Goal: Information Seeking & Learning: Learn about a topic

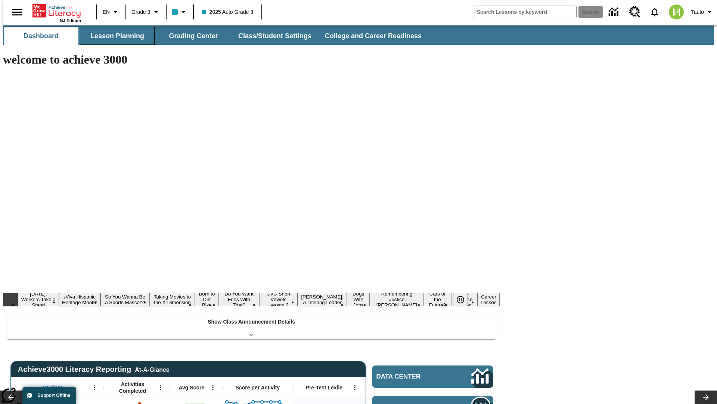
click at [114, 36] on button "Lesson Planning" at bounding box center [117, 36] width 75 height 18
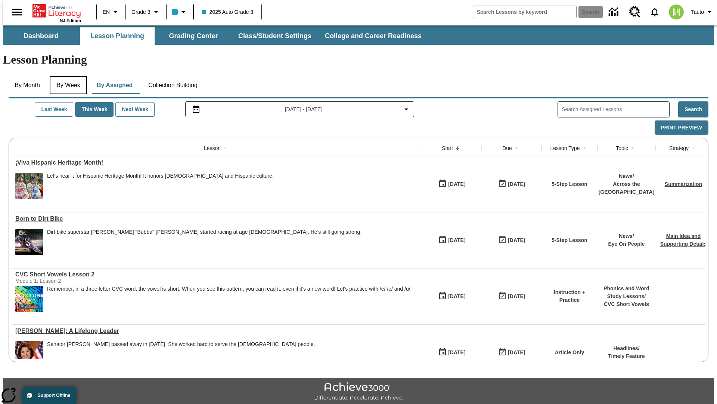
click at [67, 76] on button "By Week" at bounding box center [68, 85] width 37 height 18
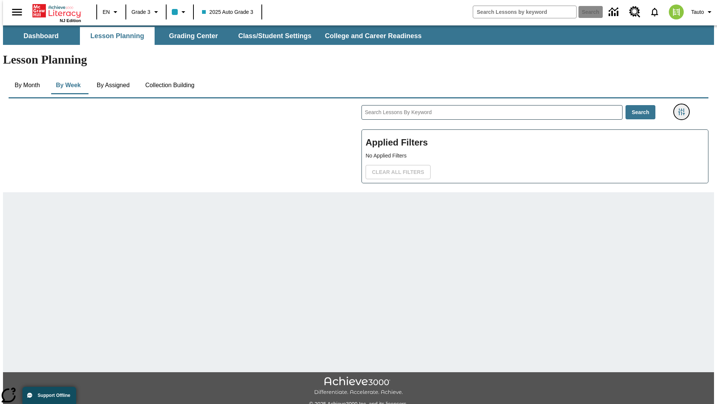
click at [684, 108] on icon "Filters Side menu" at bounding box center [682, 111] width 7 height 7
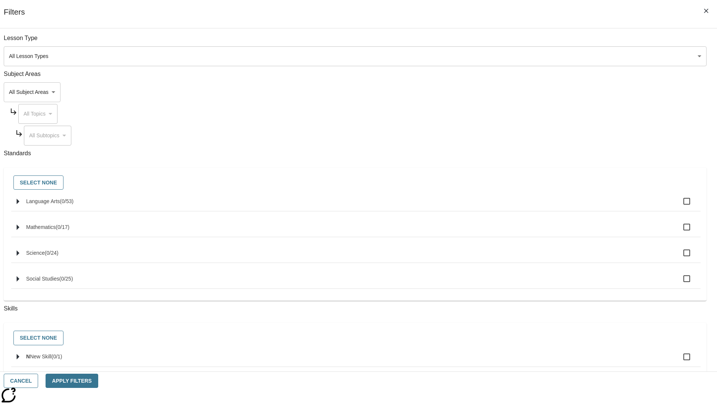
click at [538, 92] on body "Skip to main content NJ Edition EN Grade 3 2025 Auto Grade 3 Search 0 Tauto Das…" at bounding box center [358, 231] width 711 height 412
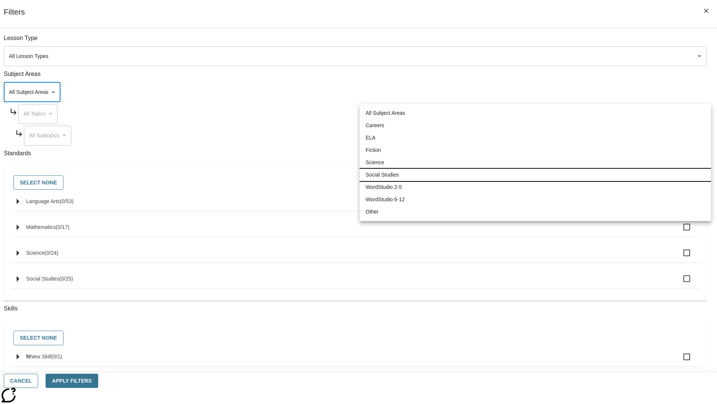
click at [535, 174] on li "Social Studies" at bounding box center [536, 175] width 352 height 12
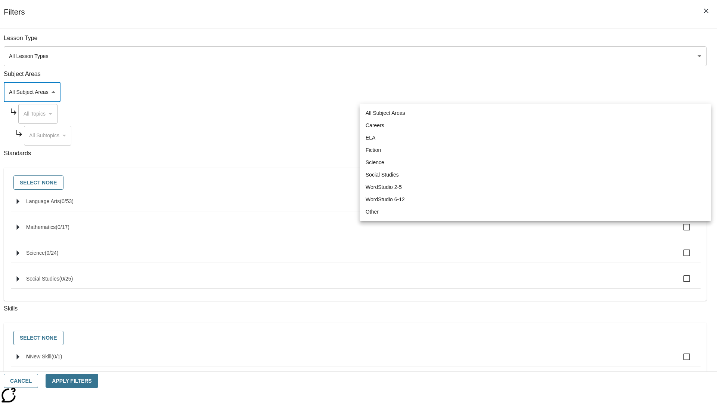
type input "3"
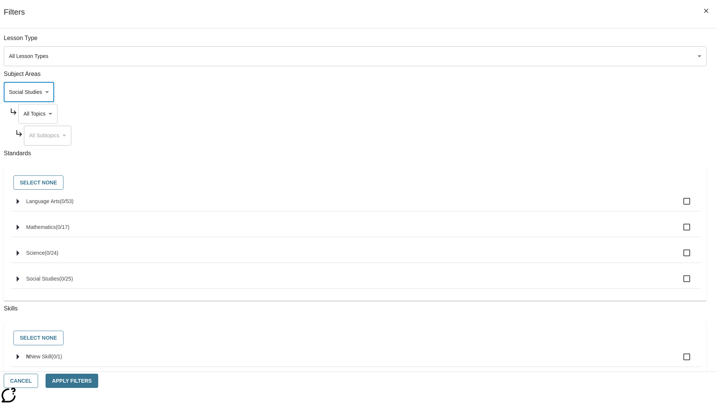
scroll to position [0, 0]
click at [545, 42] on body "Skip to main content NJ Edition EN Grade 3 2025 Auto Grade 3 Search 0 Tauto Das…" at bounding box center [358, 231] width 711 height 412
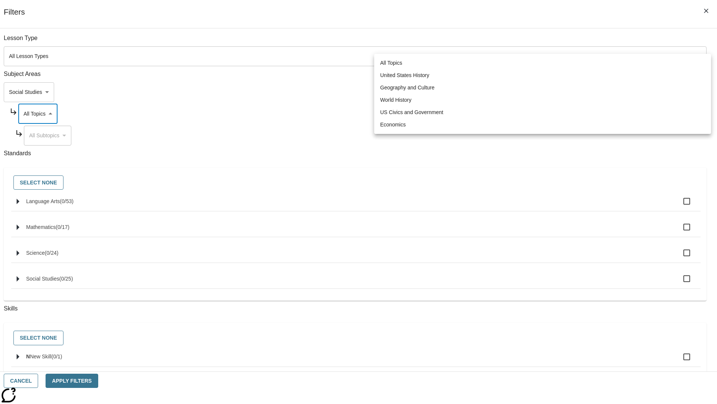
scroll to position [72, 0]
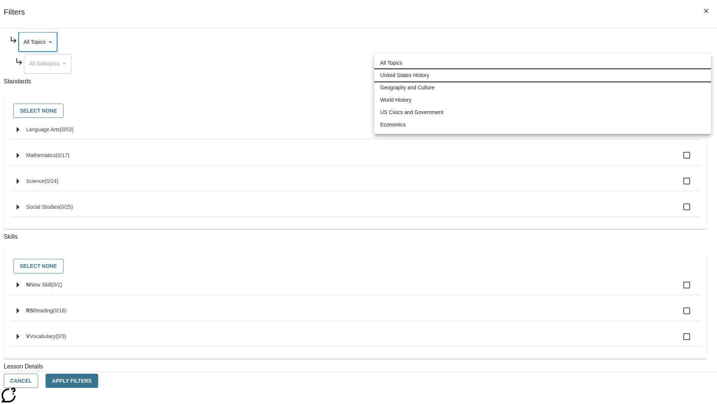
click at [543, 75] on li "United States History" at bounding box center [542, 75] width 337 height 12
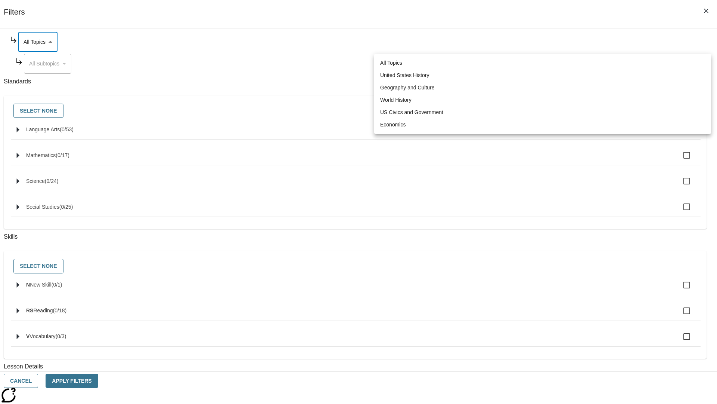
type input "184"
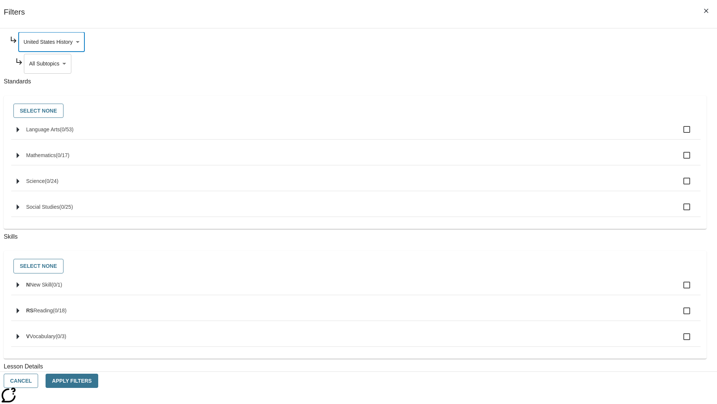
scroll to position [0, 0]
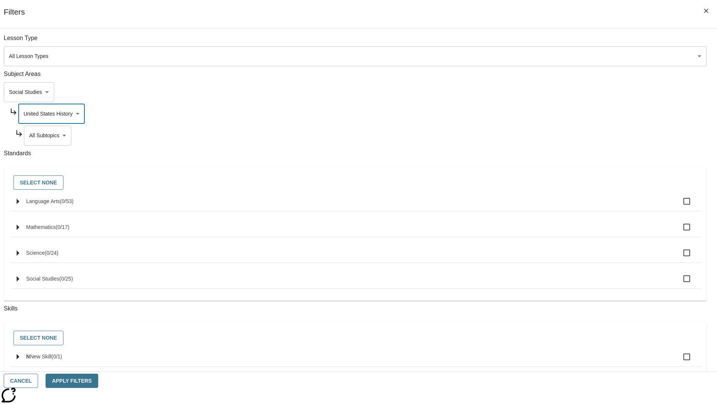
click at [548, 42] on body "Skip to main content NJ Edition EN Grade 3 2025 Auto Grade 3 Search 0 Tauto Das…" at bounding box center [358, 231] width 711 height 412
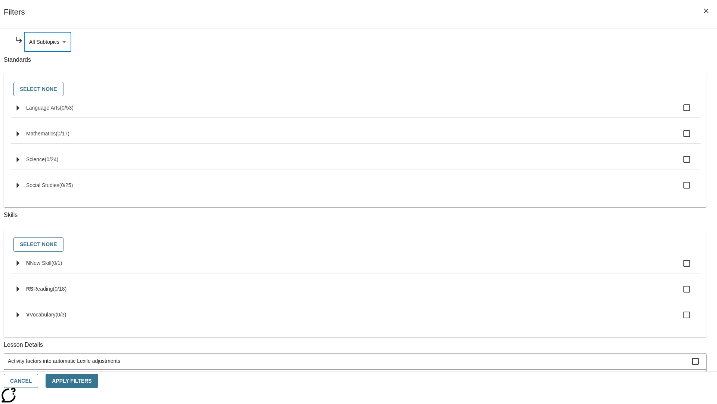
scroll to position [0, 0]
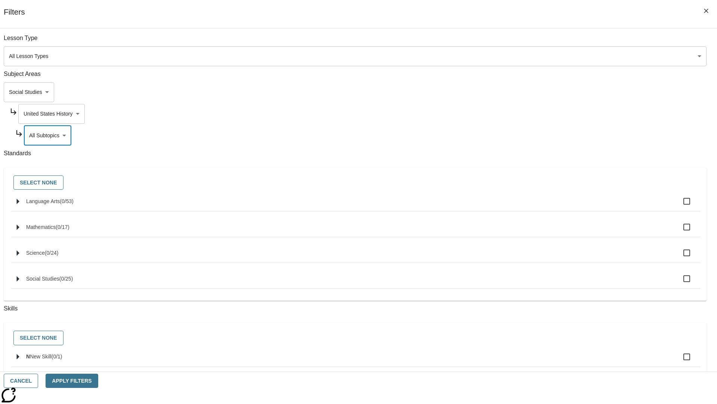
click at [545, 114] on body "Skip to main content NJ Edition EN Grade 3 2025 Auto Grade 3 Search 0 Tauto Das…" at bounding box center [358, 231] width 711 height 412
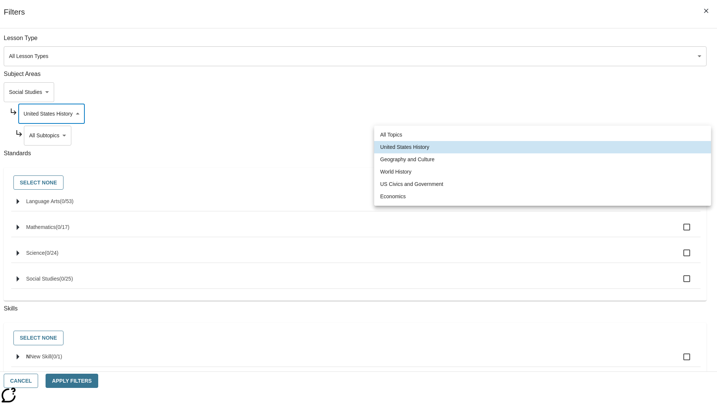
scroll to position [0, 0]
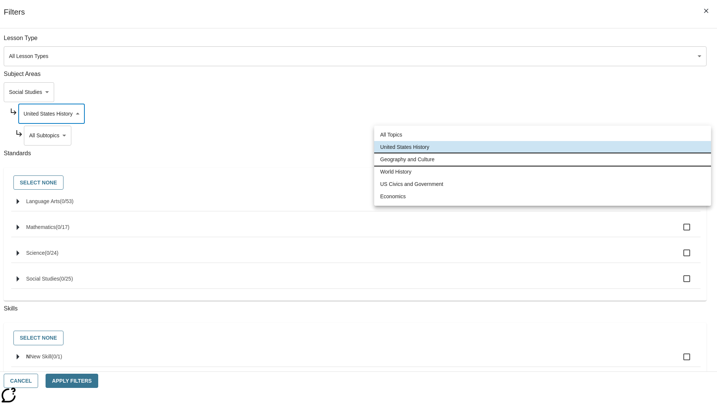
click at [543, 159] on li "Geography and Culture" at bounding box center [542, 159] width 337 height 12
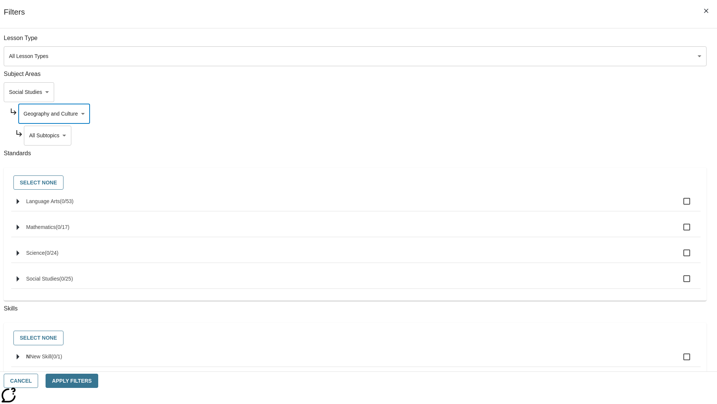
type input "186"
click at [548, 135] on body "Skip to main content NJ Edition EN Grade 3 2025 Auto Grade 3 Search 0 Tauto Das…" at bounding box center [358, 231] width 711 height 412
click at [545, 42] on body "Skip to main content NJ Edition EN Grade 3 2025 Auto Grade 3 Search 0 Tauto Das…" at bounding box center [358, 231] width 711 height 412
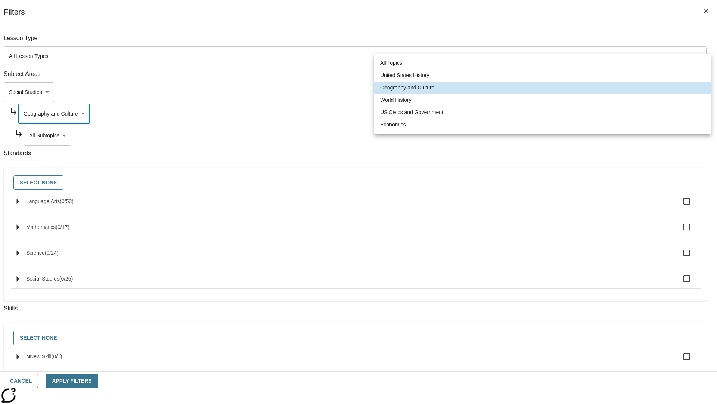
scroll to position [72, 0]
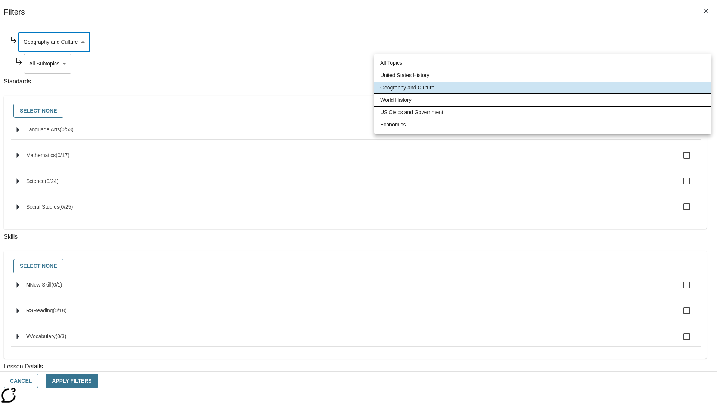
click at [543, 100] on li "World History" at bounding box center [542, 100] width 337 height 12
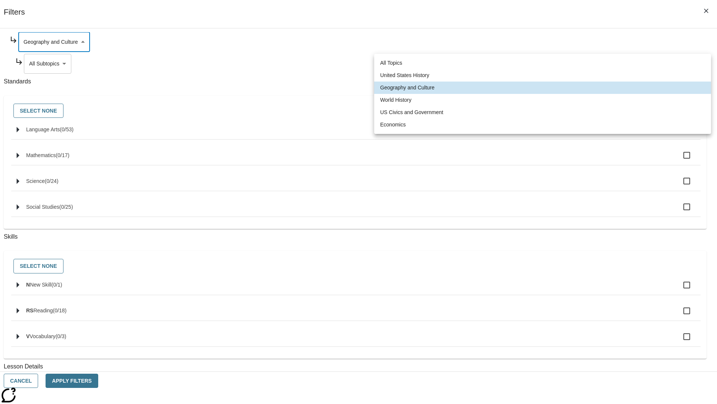
type input "193"
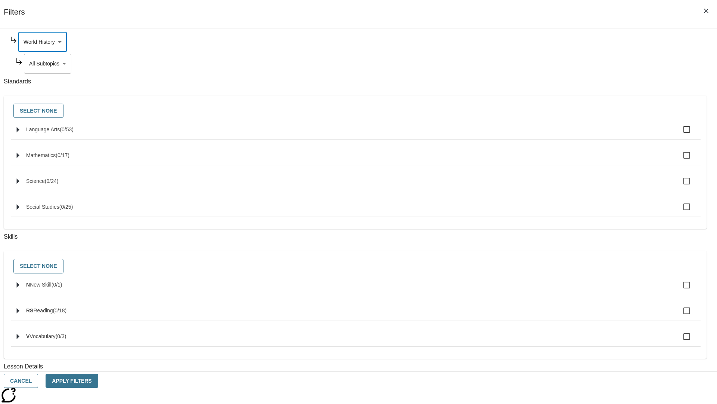
click at [548, 135] on body "Skip to main content NJ Edition EN Grade 3 2025 Auto Grade 3 Search 0 Tauto Das…" at bounding box center [358, 231] width 711 height 412
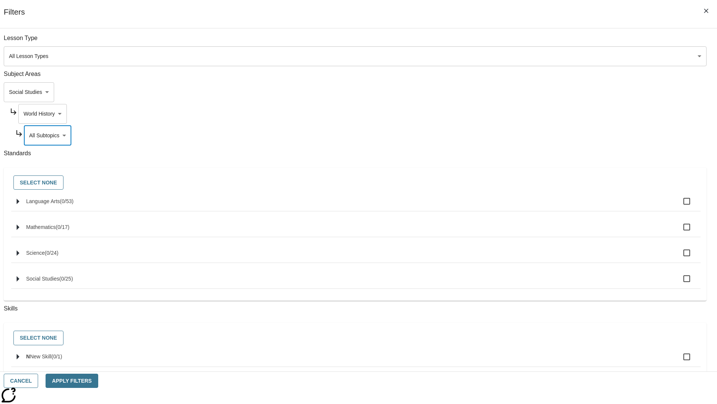
click at [545, 114] on body "Skip to main content NJ Edition EN Grade 3 2025 Auto Grade 3 Search 0 Tauto Das…" at bounding box center [358, 231] width 711 height 412
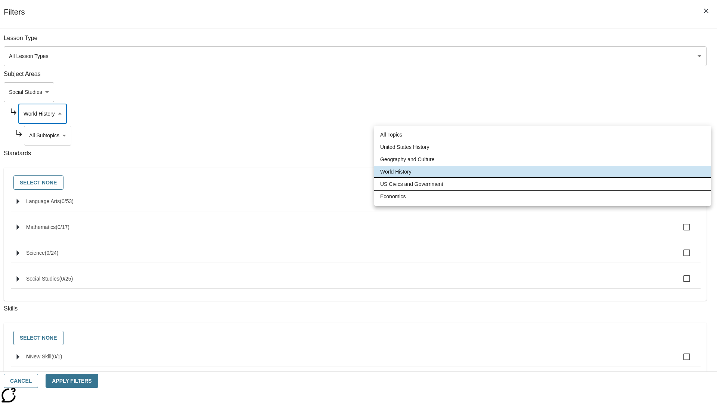
click at [543, 184] on li "US Civics and Government" at bounding box center [542, 184] width 337 height 12
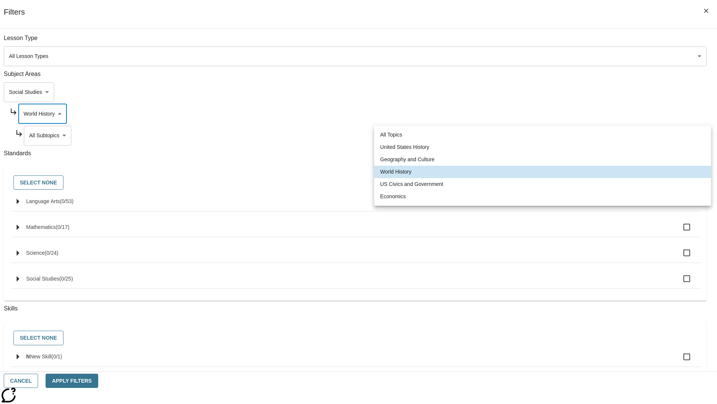
type input "194"
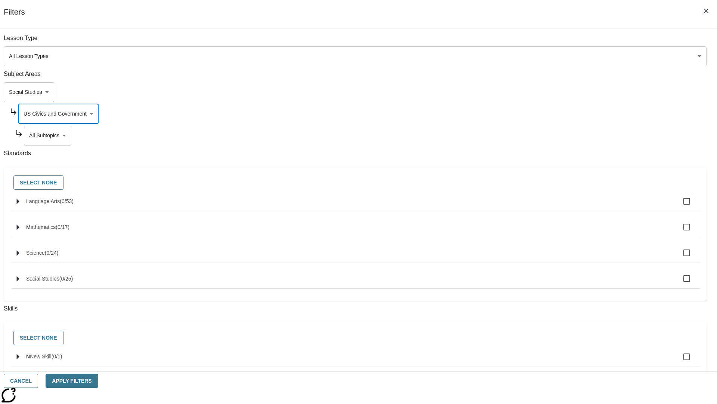
click at [548, 135] on body "Skip to main content NJ Edition EN Grade 3 2025 Auto Grade 3 Search 0 Tauto Das…" at bounding box center [358, 231] width 711 height 412
click at [545, 114] on body "Skip to main content NJ Edition EN Grade 3 2025 Auto Grade 3 Search 0 Tauto Das…" at bounding box center [358, 231] width 711 height 412
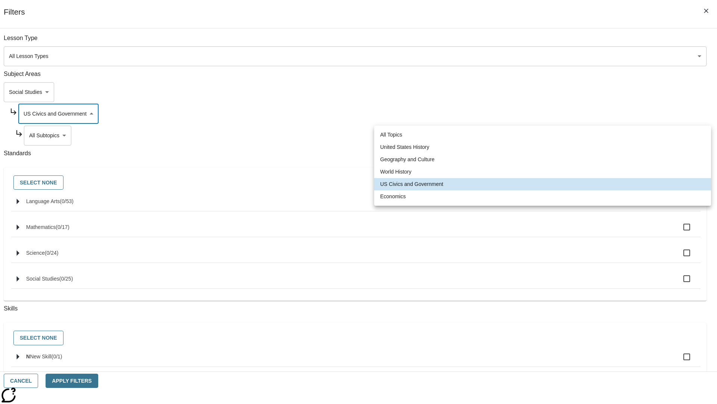
scroll to position [0, 0]
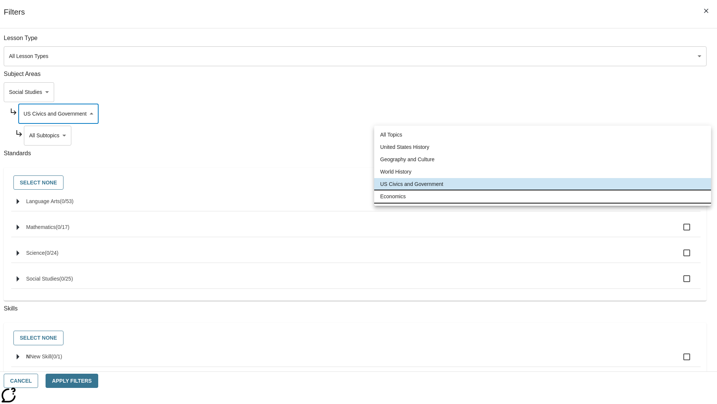
click at [543, 196] on li "Economics" at bounding box center [542, 196] width 337 height 12
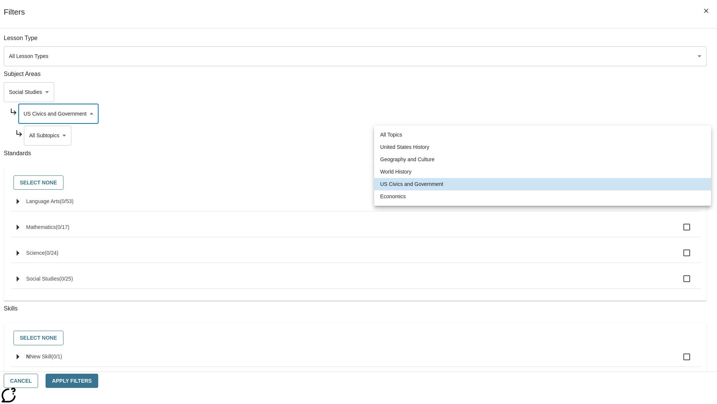
type input "195"
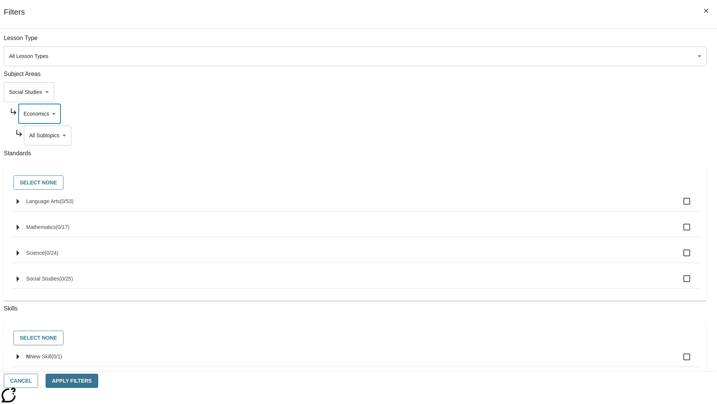
click at [548, 42] on body "Skip to main content NJ Edition EN Grade 3 2025 Auto Grade 3 Search 0 Tauto Das…" at bounding box center [358, 231] width 711 height 412
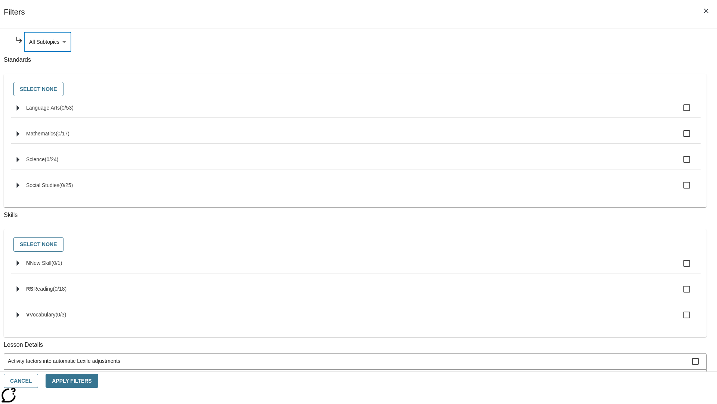
click at [538, 92] on body "Skip to main content NJ Edition EN Grade 3 2025 Auto Grade 3 Search 0 Tauto Das…" at bounding box center [358, 231] width 711 height 412
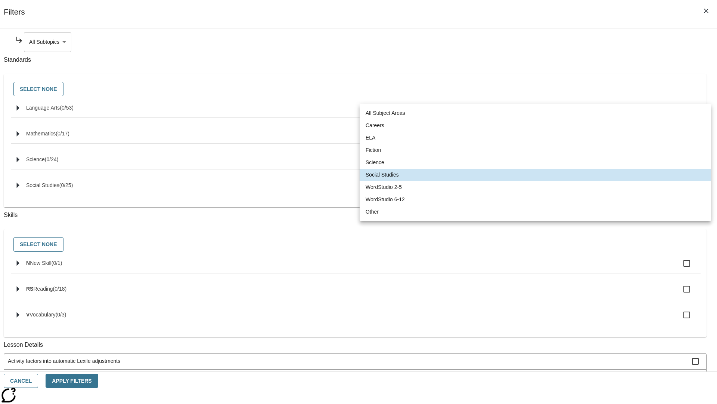
scroll to position [0, 0]
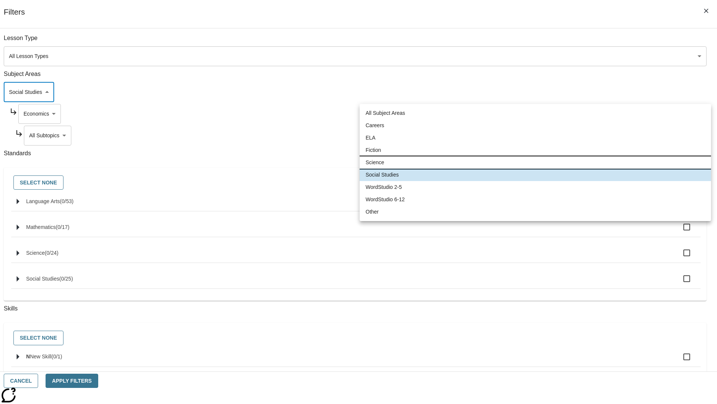
click at [535, 162] on li "Science" at bounding box center [536, 162] width 352 height 12
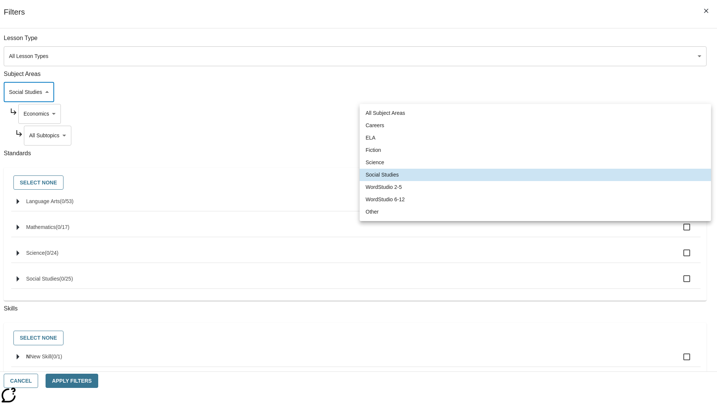
type input "2"
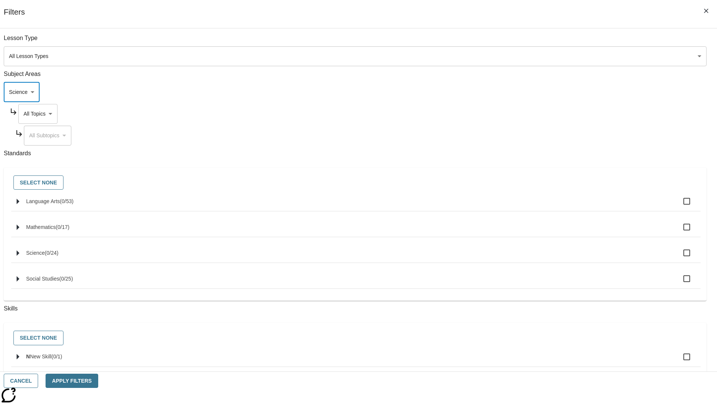
click at [545, 114] on body "Skip to main content NJ Edition EN Grade 3 2025 Auto Grade 3 Search 0 Tauto Das…" at bounding box center [358, 231] width 711 height 412
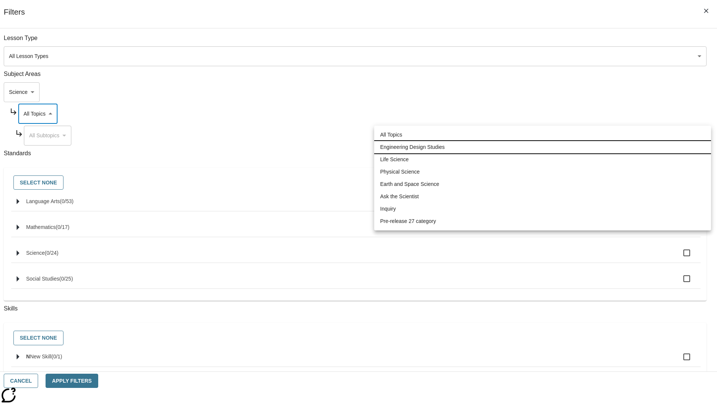
click at [543, 147] on li "Engineering Design Studies" at bounding box center [542, 147] width 337 height 12
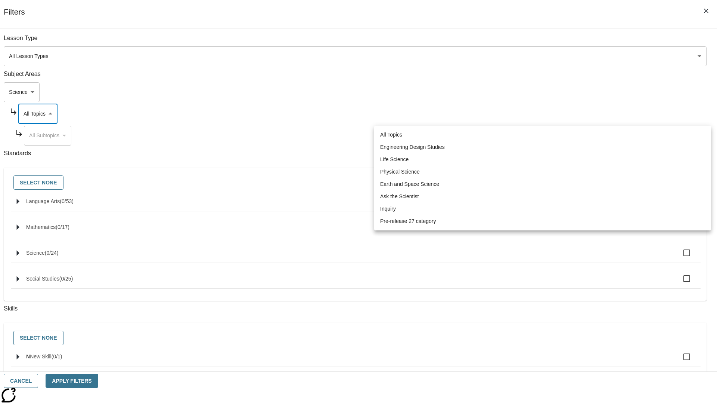
type input "187"
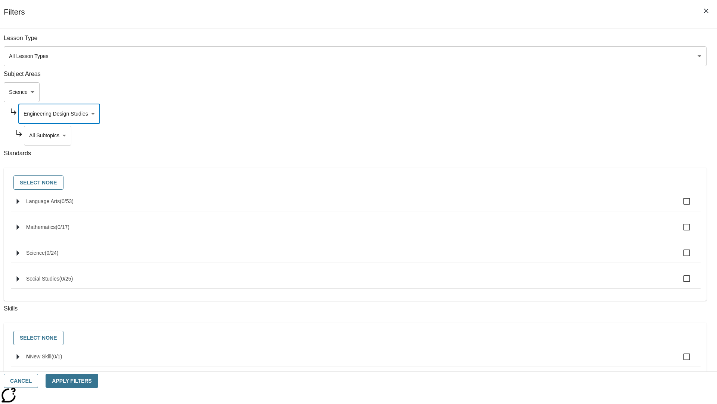
click at [548, 135] on body "Skip to main content NJ Edition EN Grade 3 2025 Auto Grade 3 Search 0 Tauto Das…" at bounding box center [358, 231] width 711 height 412
click at [545, 114] on body "Skip to main content NJ Edition EN Grade 3 2025 Auto Grade 3 Search 0 Tauto Das…" at bounding box center [358, 231] width 711 height 412
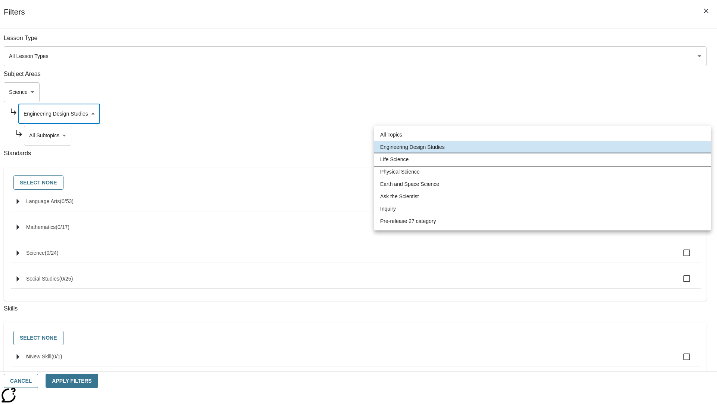
click at [543, 159] on li "Life Science" at bounding box center [542, 159] width 337 height 12
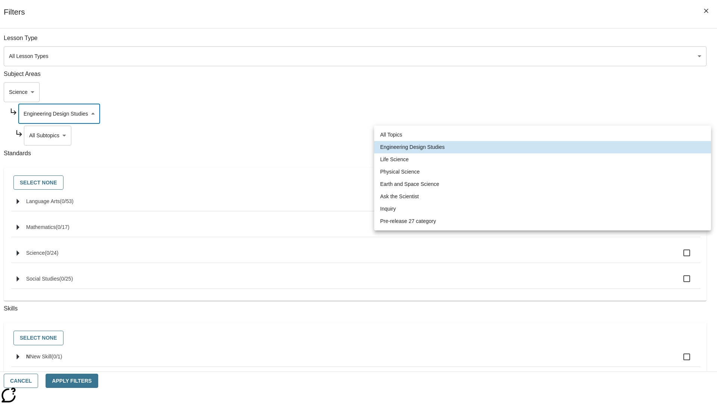
type input "189"
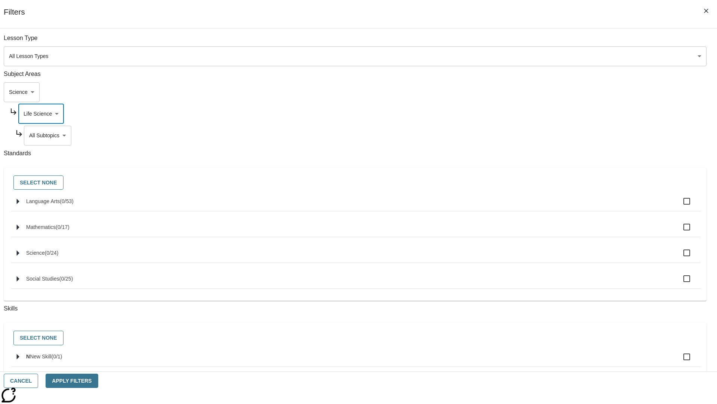
click at [548, 135] on body "Skip to main content NJ Edition EN Grade 3 2025 Auto Grade 3 Search 0 Tauto Das…" at bounding box center [358, 231] width 711 height 412
click at [545, 114] on body "Skip to main content NJ Edition EN Grade 3 2025 Auto Grade 3 Search 0 Tauto Das…" at bounding box center [358, 231] width 711 height 412
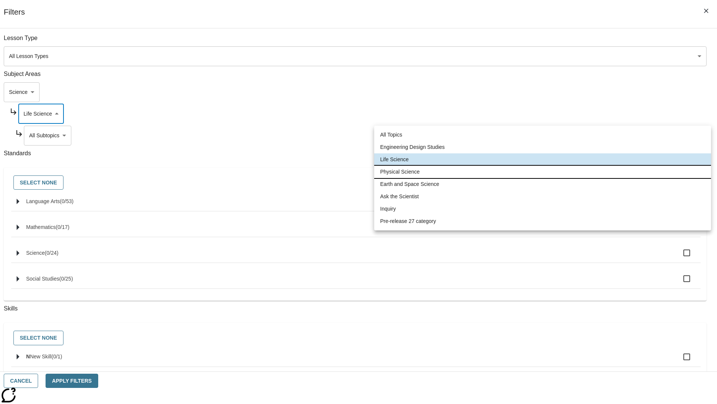
click at [543, 171] on li "Physical Science" at bounding box center [542, 172] width 337 height 12
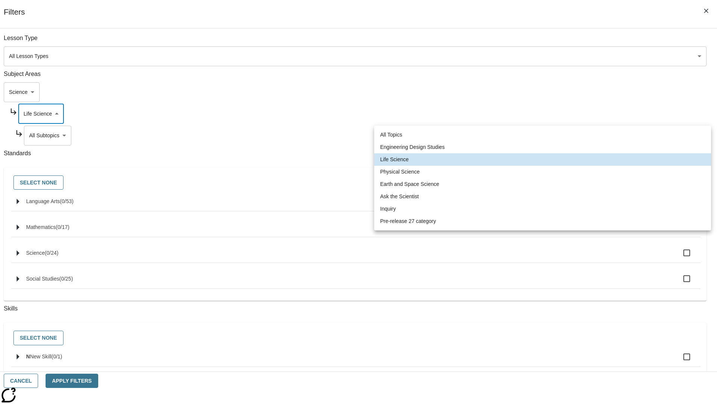
type input "190"
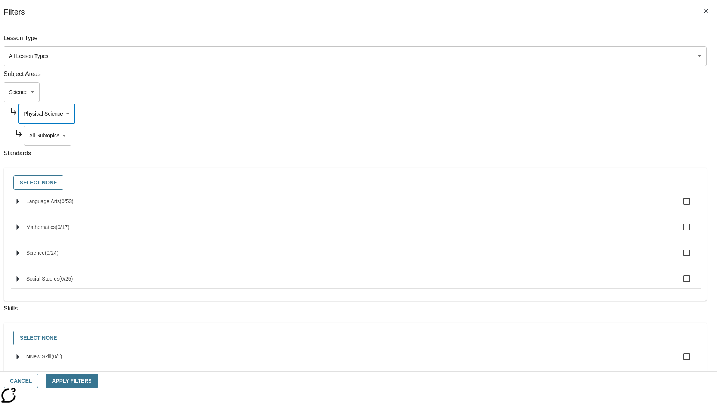
click at [548, 42] on body "Skip to main content NJ Edition EN Grade 3 2025 Auto Grade 3 Search 0 Tauto Das…" at bounding box center [358, 231] width 711 height 412
click at [545, 114] on body "Skip to main content NJ Edition EN Grade 3 2025 Auto Grade 3 Search 0 Tauto Das…" at bounding box center [358, 231] width 711 height 412
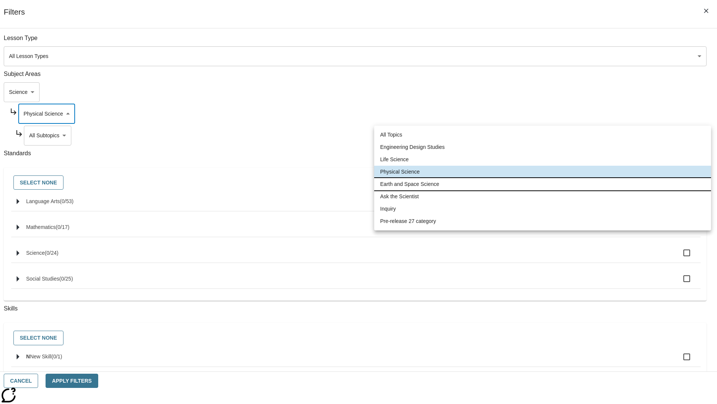
click at [543, 184] on li "Earth and Space Science" at bounding box center [542, 184] width 337 height 12
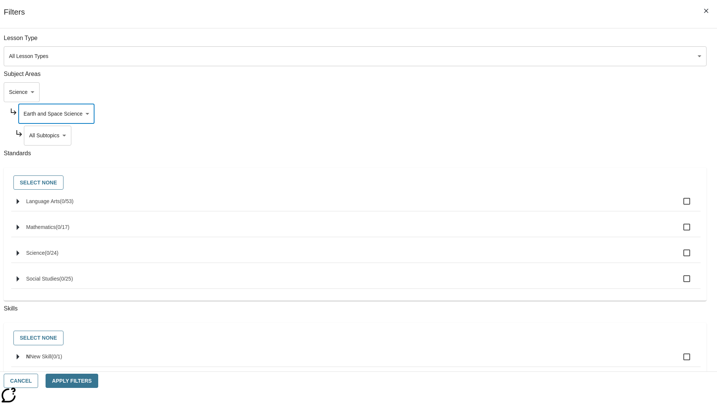
click at [548, 135] on body "Skip to main content NJ Edition EN Grade 3 2025 Auto Grade 3 Search 0 Tauto Das…" at bounding box center [358, 231] width 711 height 412
click at [545, 42] on body "Skip to main content NJ Edition EN Grade 3 2025 Auto Grade 3 Search 0 Tauto Das…" at bounding box center [358, 231] width 711 height 412
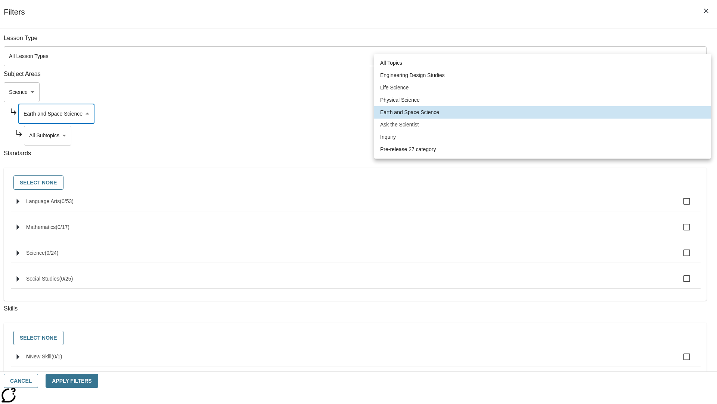
scroll to position [72, 0]
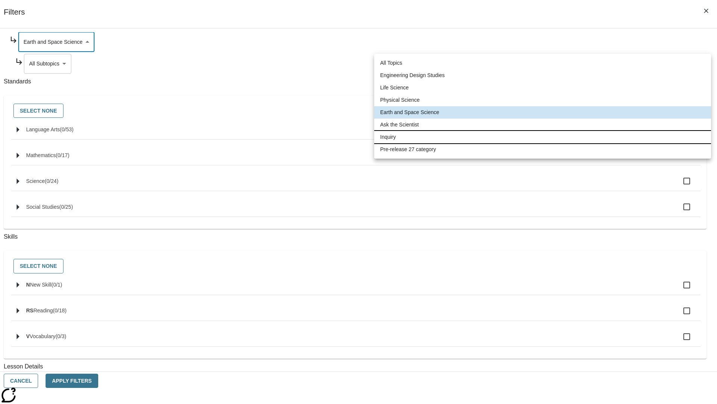
click at [543, 137] on li "Inquiry" at bounding box center [542, 137] width 337 height 12
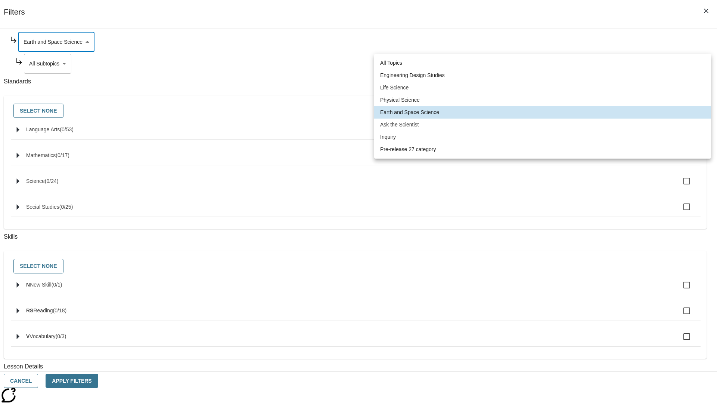
type input "251"
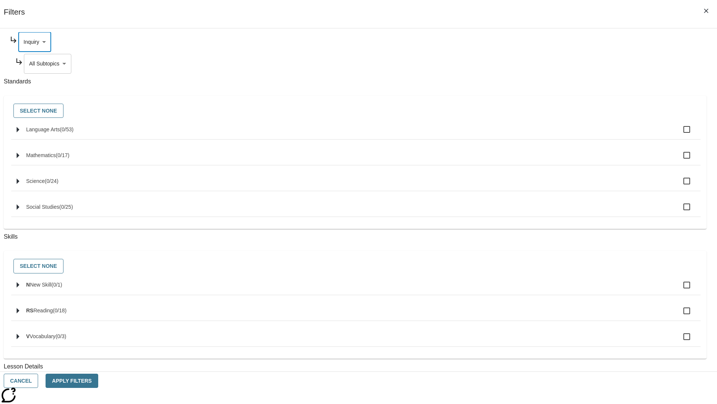
scroll to position [0, 0]
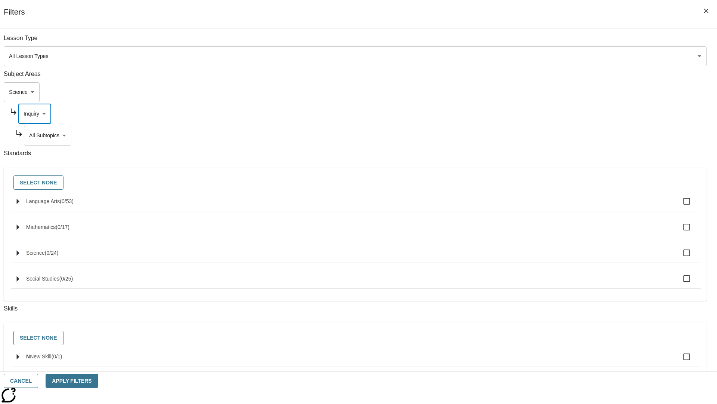
click at [548, 42] on body "Skip to main content NJ Edition EN Grade 3 2025 Auto Grade 3 Search 0 Tauto Das…" at bounding box center [358, 231] width 711 height 412
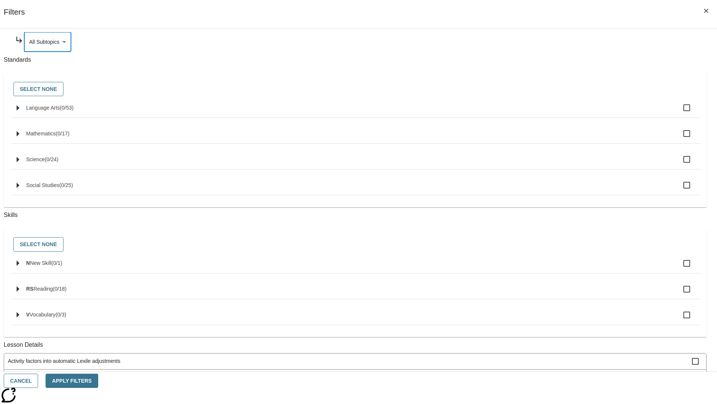
click at [545, 114] on body "Skip to main content NJ Edition EN Grade 3 2025 Auto Grade 3 Search 0 Tauto Das…" at bounding box center [358, 231] width 711 height 412
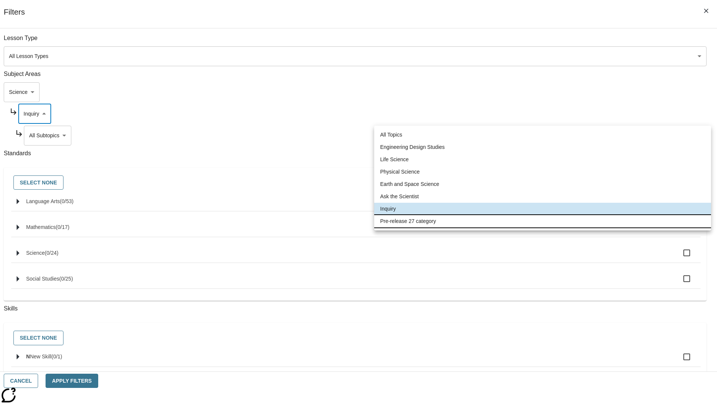
click at [543, 221] on li "Pre-release 27 category" at bounding box center [542, 221] width 337 height 12
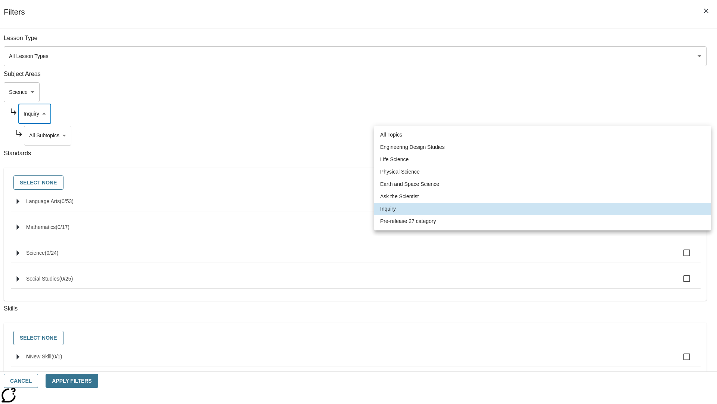
type input "271"
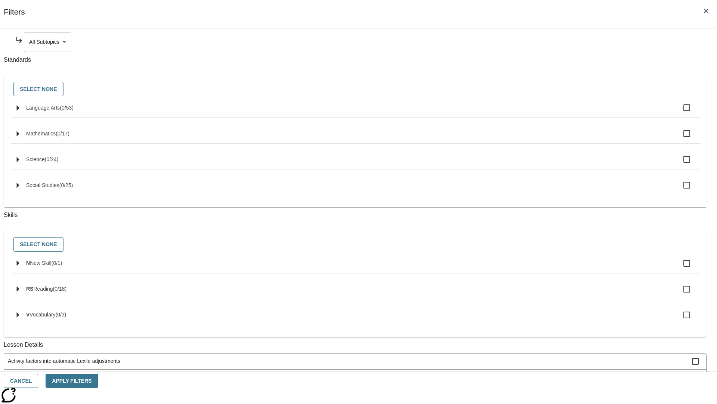
click at [548, 42] on body "Skip to main content NJ Edition EN Grade 3 2025 Auto Grade 3 Search 0 Tauto Das…" at bounding box center [358, 231] width 711 height 412
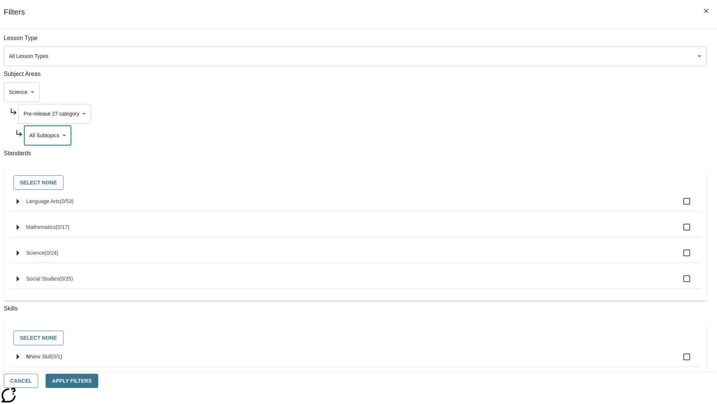
click at [538, 42] on body "Skip to main content NJ Edition EN Grade 3 2025 Auto Grade 3 Search 0 Tauto Das…" at bounding box center [358, 231] width 711 height 412
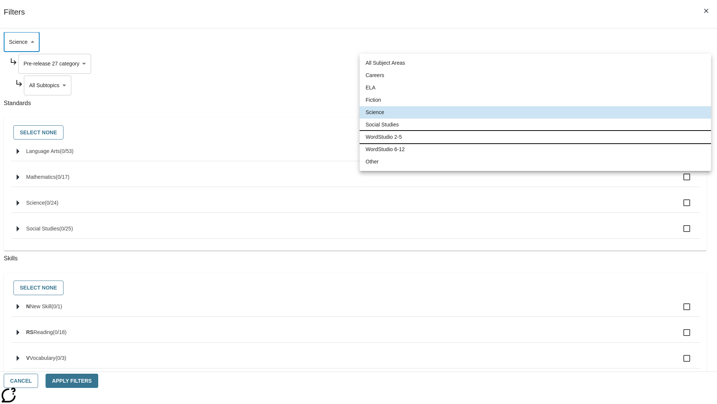
click at [535, 137] on li "WordStudio 2-5" at bounding box center [536, 137] width 352 height 12
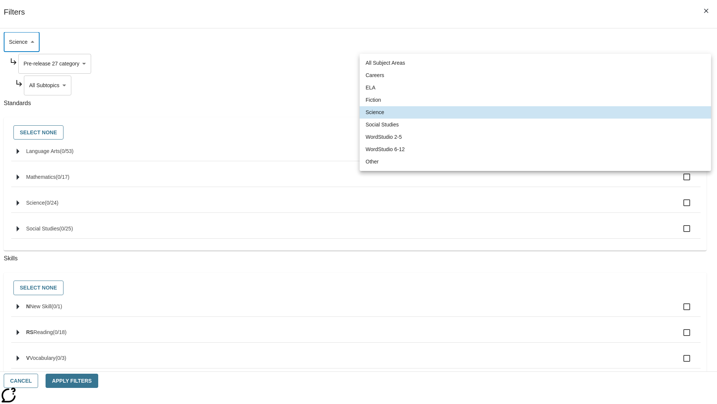
type input "6"
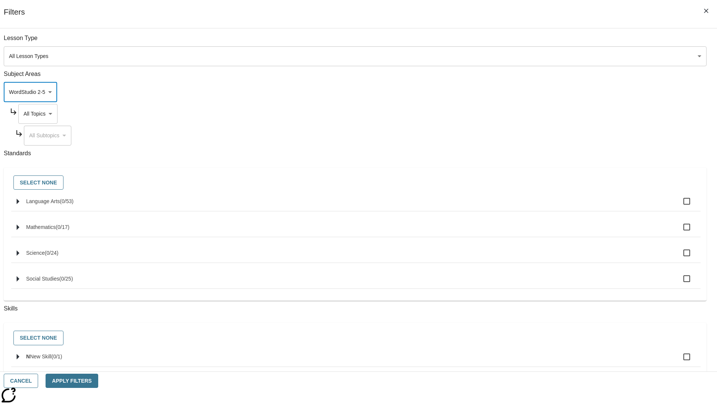
scroll to position [72, 0]
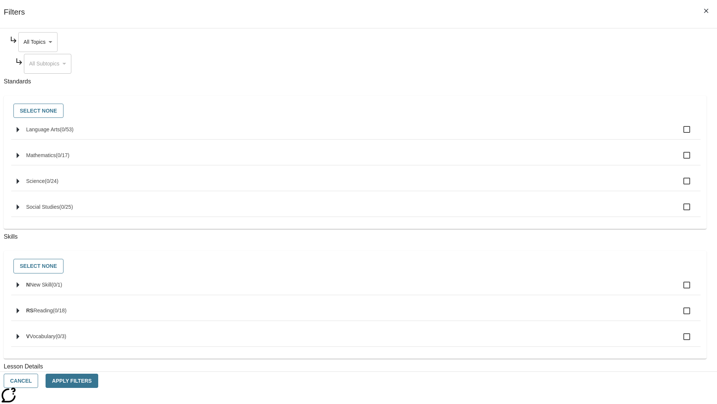
click at [545, 42] on body "Skip to main content NJ Edition EN Grade 3 2025 Auto Grade 3 Search 0 Tauto Das…" at bounding box center [358, 231] width 711 height 412
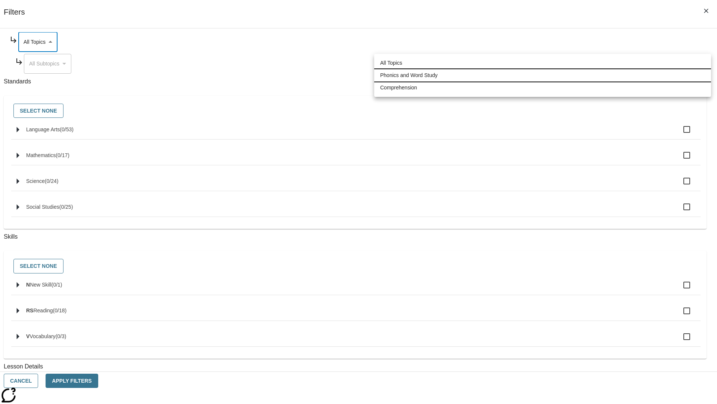
click at [543, 75] on li "Phonics and Word Study" at bounding box center [542, 75] width 337 height 12
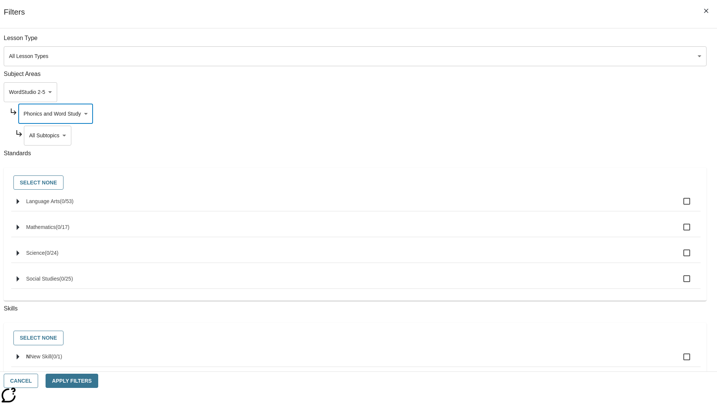
click at [548, 42] on body "Skip to main content NJ Edition EN Grade 3 2025 Auto Grade 3 Search 0 Tauto Das…" at bounding box center [358, 231] width 711 height 412
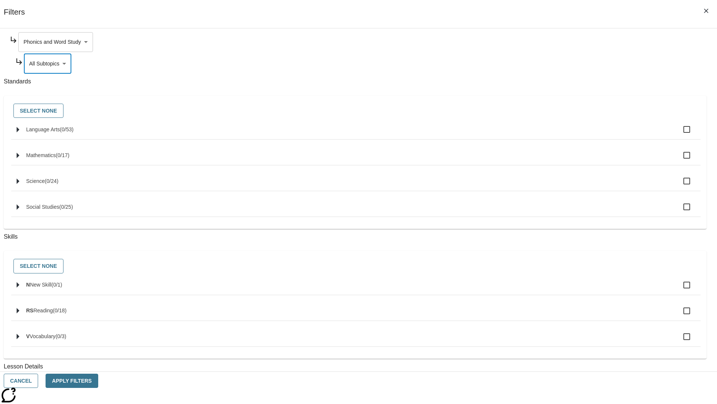
click at [545, 42] on body "Skip to main content NJ Edition EN Grade 3 2025 Auto Grade 3 Search 0 Tauto Das…" at bounding box center [358, 231] width 711 height 412
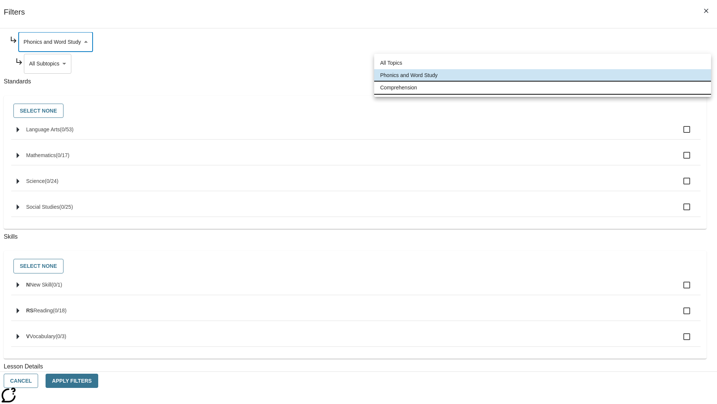
click at [543, 87] on li "Comprehension" at bounding box center [542, 87] width 337 height 12
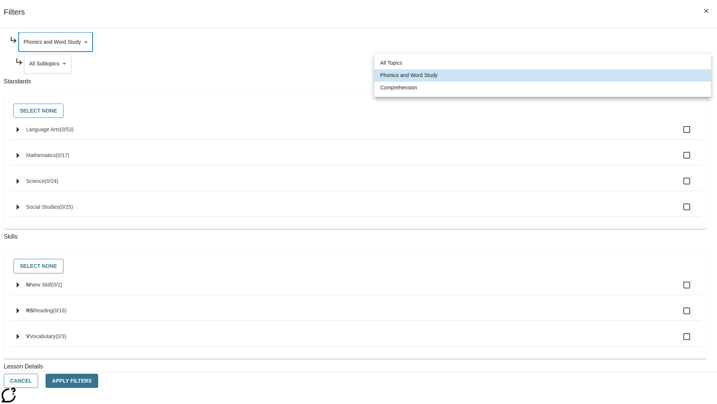
type input "252"
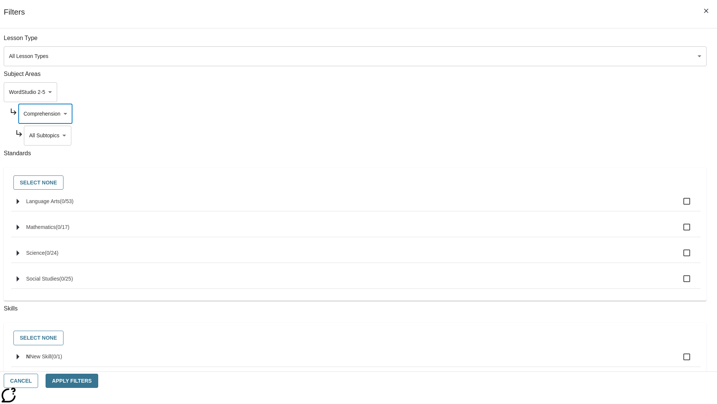
click at [548, 42] on body "Skip to main content NJ Edition EN Grade 3 2025 Auto Grade 3 Search 0 Tauto Das…" at bounding box center [358, 231] width 711 height 412
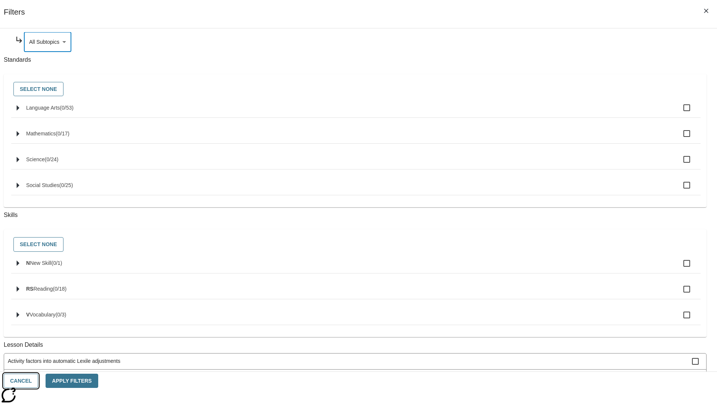
click at [38, 380] on button "Cancel" at bounding box center [21, 380] width 34 height 15
click at [54, 10] on icon "Home" at bounding box center [58, 10] width 50 height 15
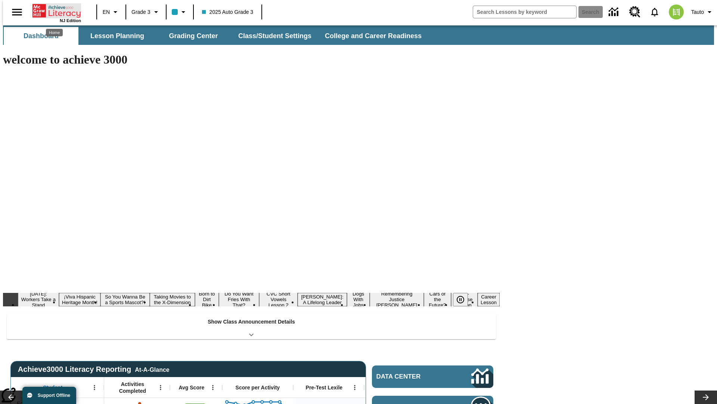
type input "-1"
click at [114, 36] on button "Lesson Planning" at bounding box center [117, 36] width 75 height 18
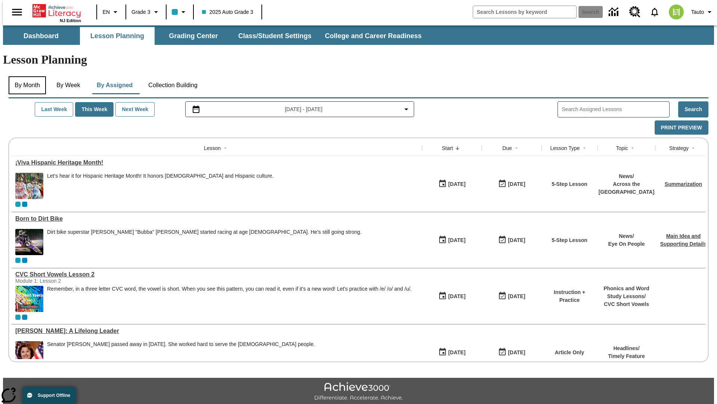
click at [25, 76] on button "By Month" at bounding box center [27, 85] width 37 height 18
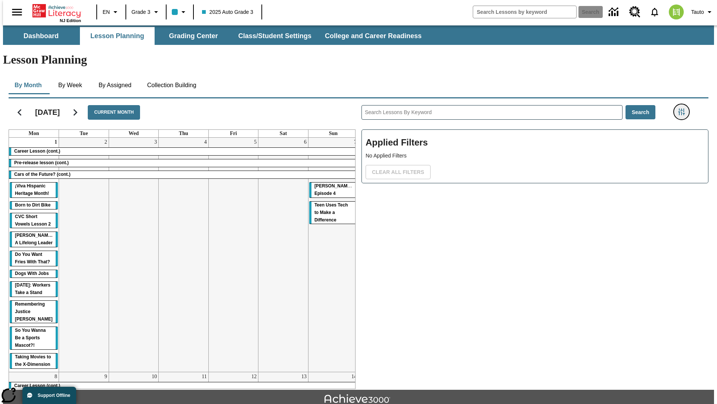
click at [684, 108] on icon "Filters Side menu" at bounding box center [682, 111] width 7 height 7
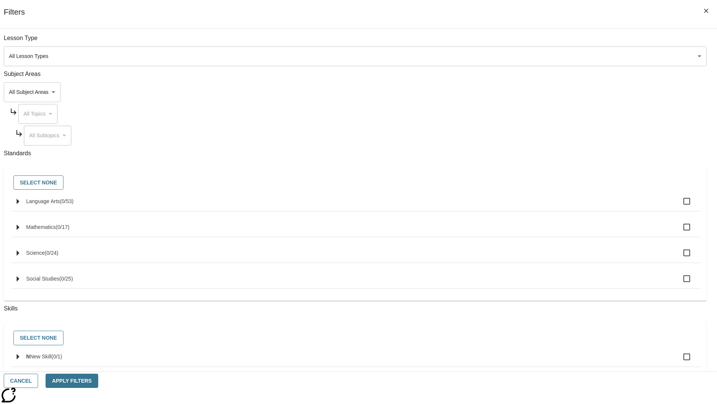
click at [538, 92] on body "Skip to main content NJ Edition EN Grade 3 2025 Auto Grade 3 Search 0 Tauto Das…" at bounding box center [358, 231] width 711 height 412
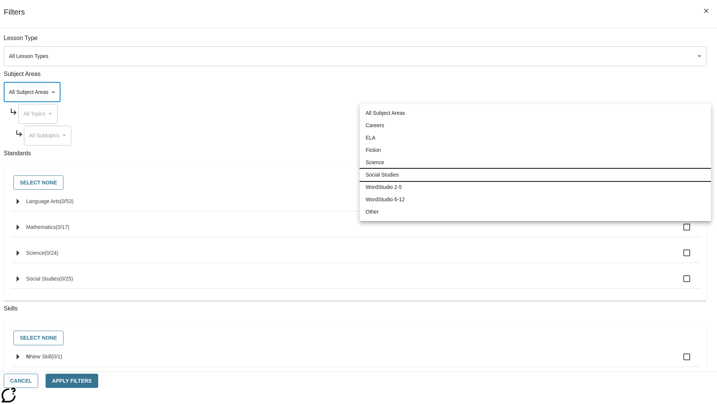
click at [535, 174] on li "Social Studies" at bounding box center [536, 175] width 352 height 12
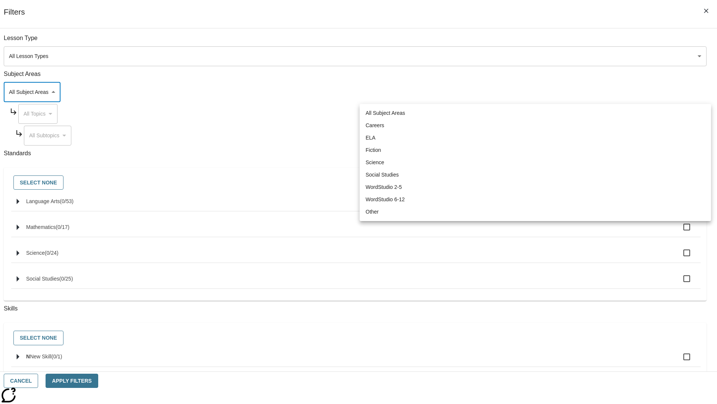
type input "3"
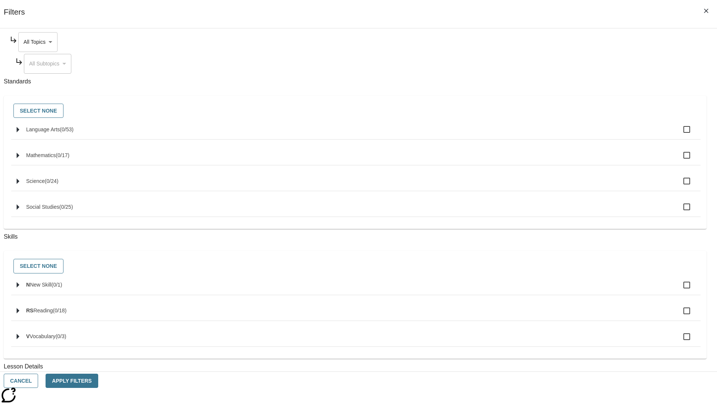
click at [545, 42] on body "Skip to main content NJ Edition EN Grade 3 2025 Auto Grade 3 Search 0 Tauto Das…" at bounding box center [358, 231] width 711 height 412
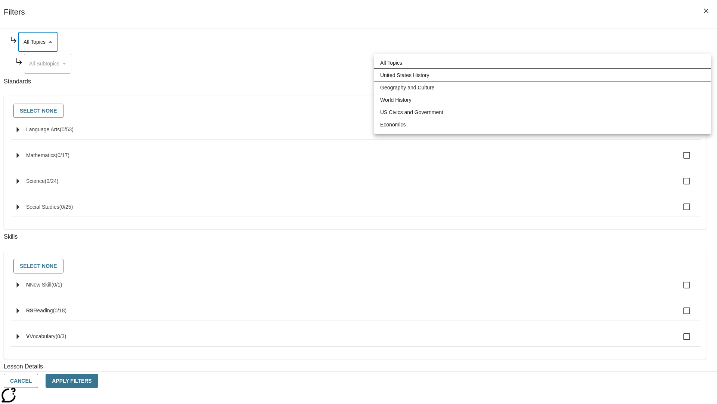
click at [543, 75] on li "United States History" at bounding box center [542, 75] width 337 height 12
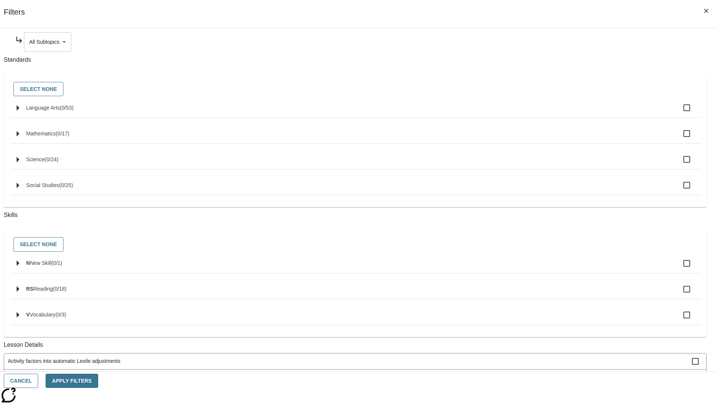
click at [548, 42] on body "Skip to main content NJ Edition EN Grade 3 2025 Auto Grade 3 Search 0 Tauto Das…" at bounding box center [358, 231] width 711 height 412
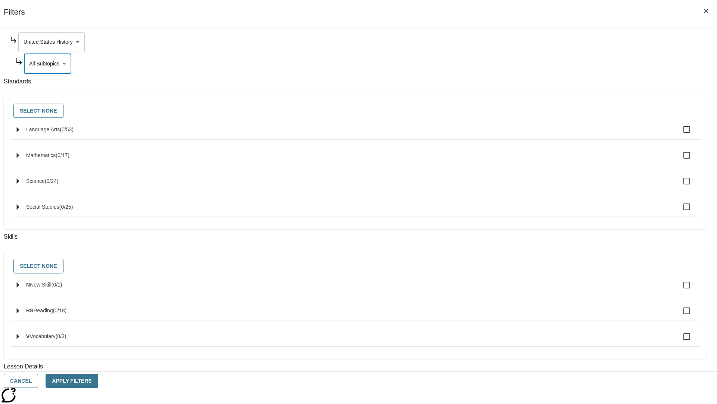
click at [545, 42] on body "Skip to main content NJ Edition EN Grade 3 2025 Auto Grade 3 Search 0 Tauto Das…" at bounding box center [358, 231] width 711 height 412
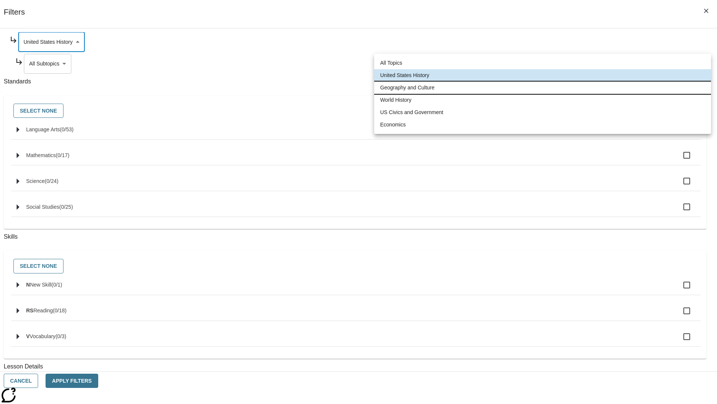
click at [543, 87] on li "Geography and Culture" at bounding box center [542, 87] width 337 height 12
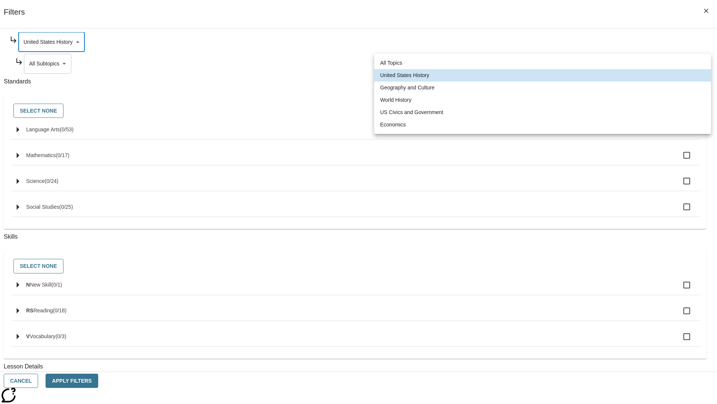
type input "186"
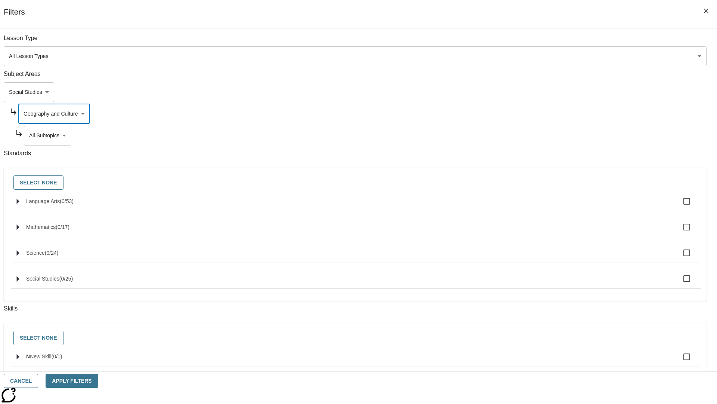
click at [548, 42] on body "Skip to main content NJ Edition EN Grade 3 2025 Auto Grade 3 Search 0 Tauto Das…" at bounding box center [358, 231] width 711 height 412
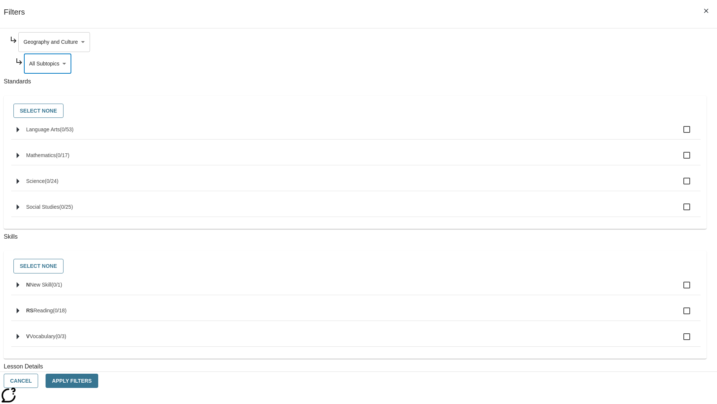
click at [545, 42] on body "Skip to main content NJ Edition EN Grade 3 2025 Auto Grade 3 Search 0 Tauto Das…" at bounding box center [358, 231] width 711 height 412
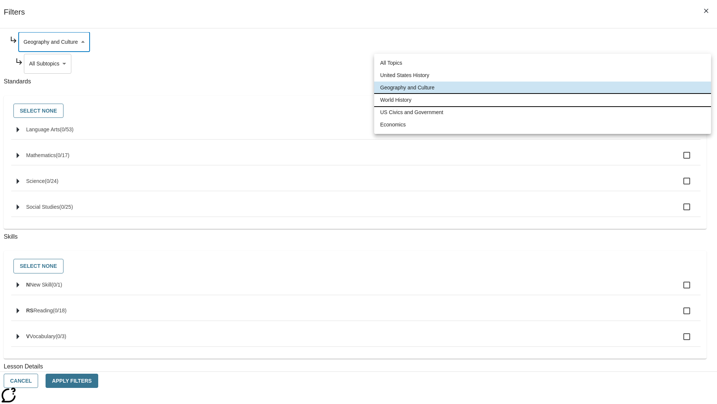
click at [543, 100] on li "World History" at bounding box center [542, 100] width 337 height 12
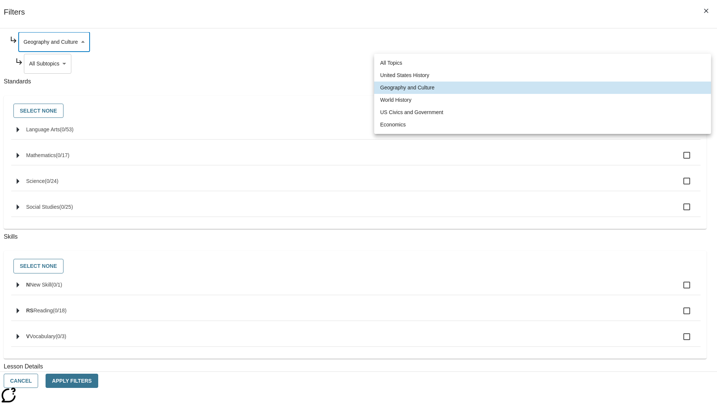
type input "193"
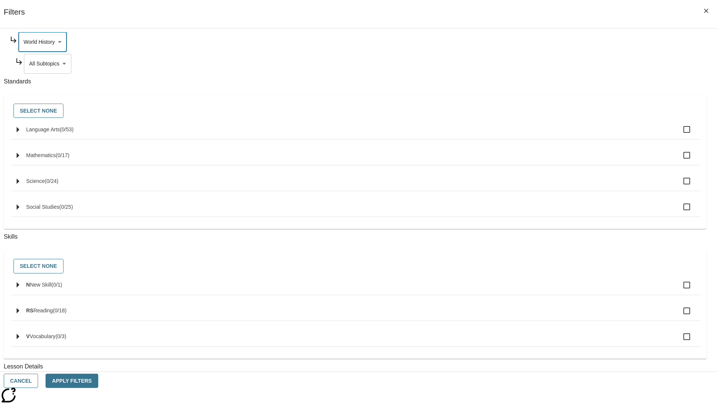
click at [548, 135] on body "Skip to main content NJ Edition EN Grade 3 2025 Auto Grade 3 Search 0 Tauto Das…" at bounding box center [358, 231] width 711 height 412
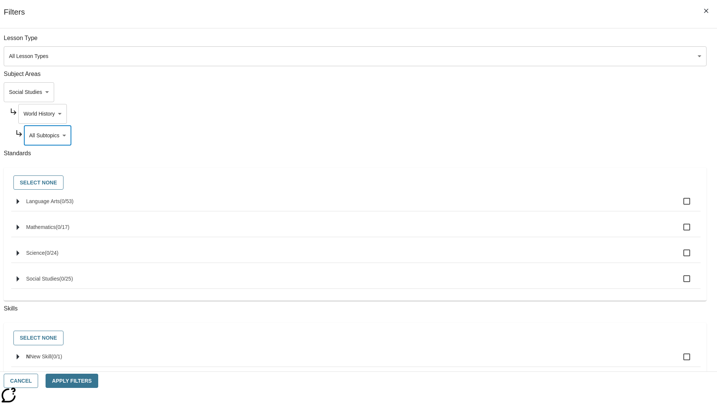
click at [545, 114] on body "Skip to main content NJ Edition EN Grade 3 2025 Auto Grade 3 Search 0 Tauto Das…" at bounding box center [358, 231] width 711 height 412
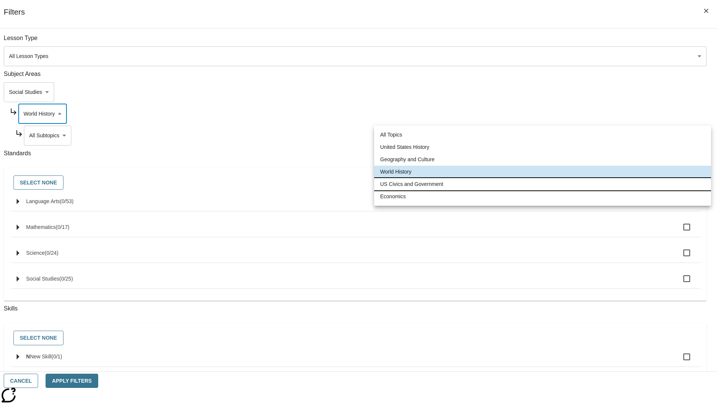
click at [543, 184] on li "US Civics and Government" at bounding box center [542, 184] width 337 height 12
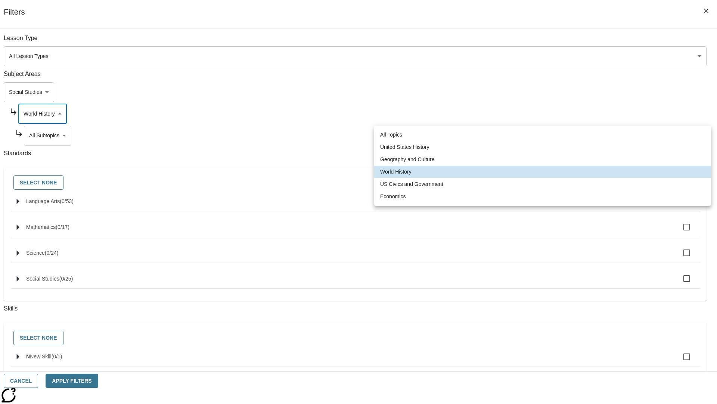
type input "194"
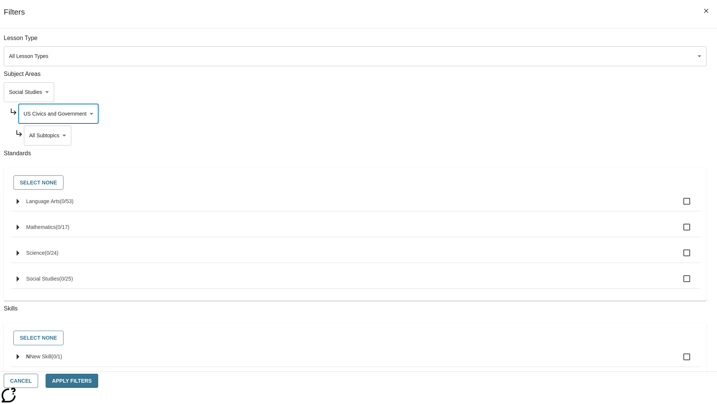
click at [548, 42] on body "Skip to main content NJ Edition EN Grade 3 2025 Auto Grade 3 Search 0 Tauto Das…" at bounding box center [358, 231] width 711 height 412
click at [545, 114] on body "Skip to main content NJ Edition EN Grade 3 2025 Auto Grade 3 Search 0 Tauto Das…" at bounding box center [358, 231] width 711 height 412
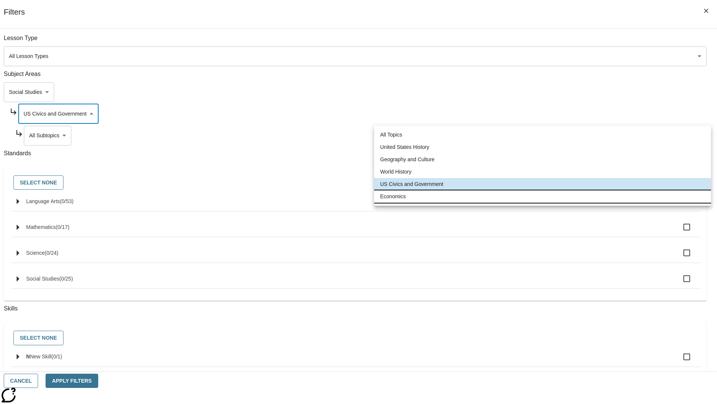
click at [543, 196] on li "Economics" at bounding box center [542, 196] width 337 height 12
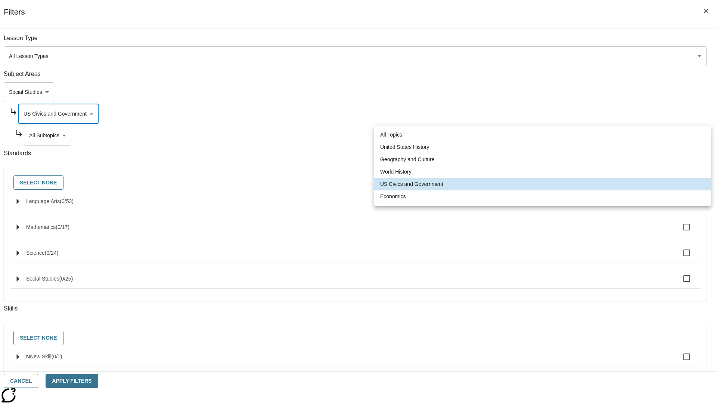
type input "195"
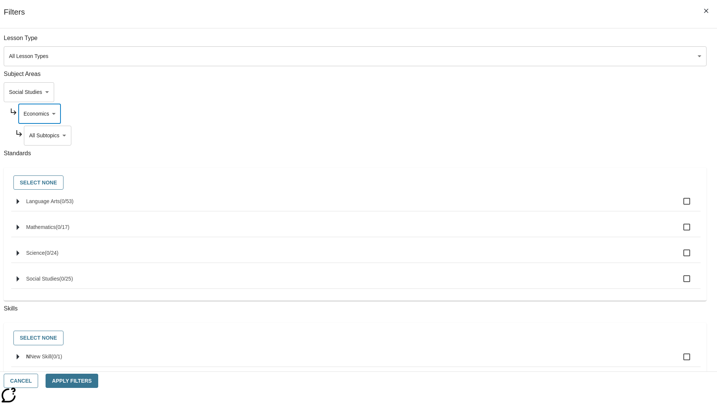
click at [548, 135] on body "Skip to main content NJ Edition EN Grade 3 2025 Auto Grade 3 Search 0 Tauto Das…" at bounding box center [358, 231] width 711 height 412
click at [538, 92] on body "Skip to main content NJ Edition EN Grade 3 2025 Auto Grade 3 Search 0 Tauto Das…" at bounding box center [358, 231] width 711 height 412
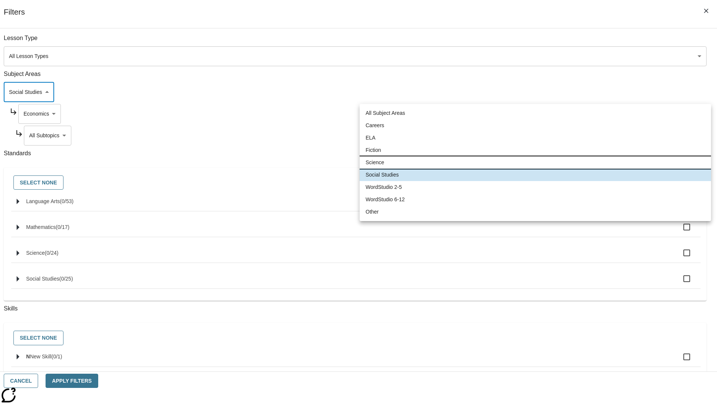
click at [535, 162] on li "Science" at bounding box center [536, 162] width 352 height 12
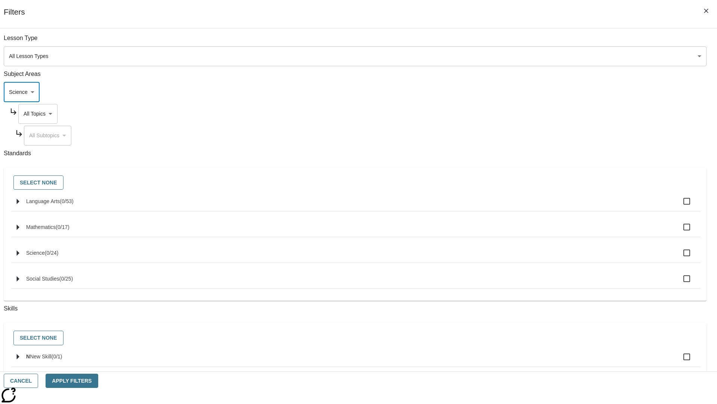
type input "2"
click at [545, 114] on body "Skip to main content NJ Edition EN Grade 3 2025 Auto Grade 3 Search 0 Tauto Das…" at bounding box center [358, 231] width 711 height 412
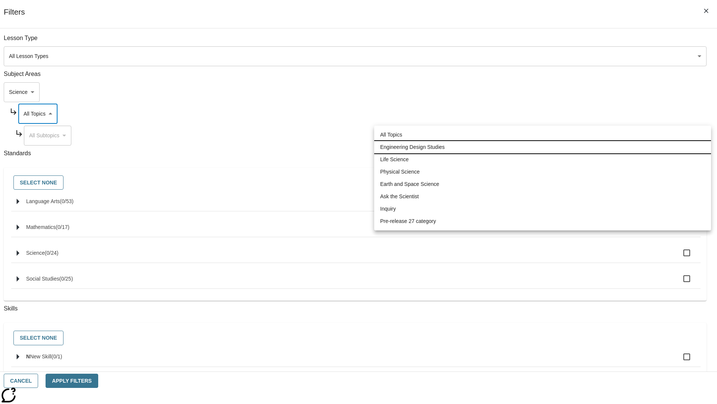
click at [543, 147] on li "Engineering Design Studies" at bounding box center [542, 147] width 337 height 12
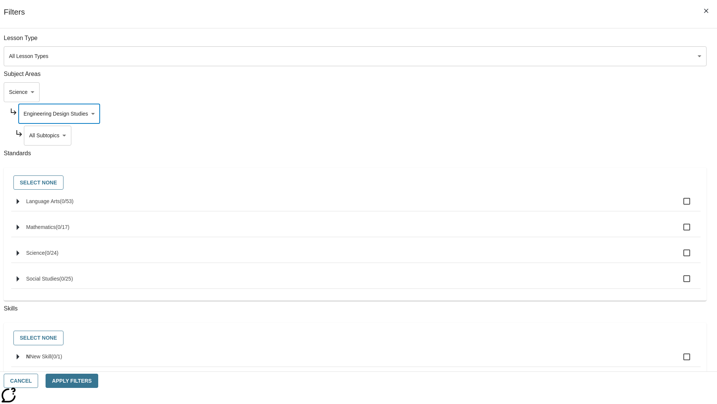
click at [548, 42] on body "Skip to main content NJ Edition EN Grade 3 2025 Auto Grade 3 Search 0 Tauto Das…" at bounding box center [358, 231] width 711 height 412
click at [545, 42] on body "Skip to main content NJ Edition EN Grade 3 2025 Auto Grade 3 Search 0 Tauto Das…" at bounding box center [358, 231] width 711 height 412
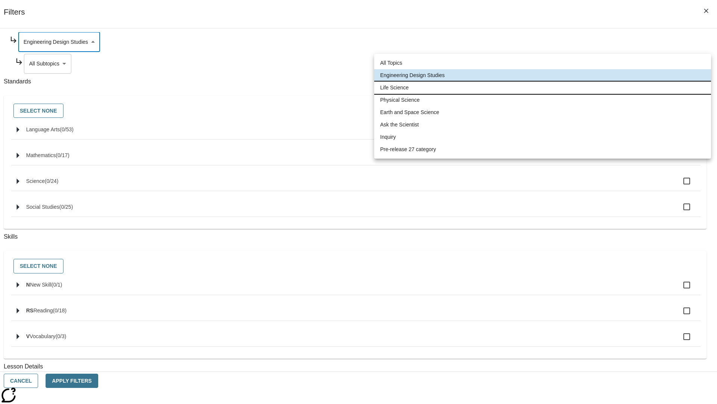
click at [543, 87] on li "Life Science" at bounding box center [542, 87] width 337 height 12
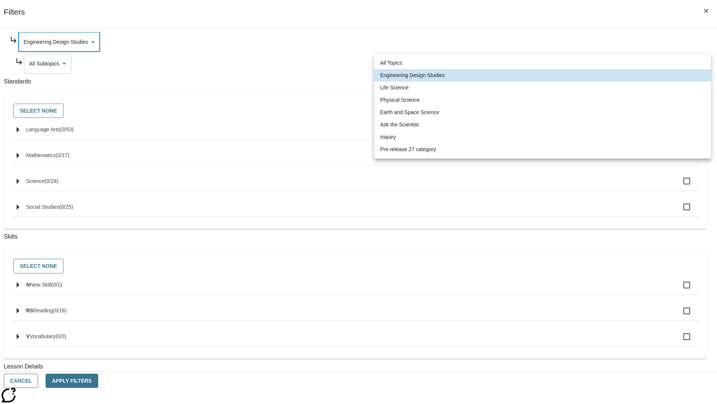
type input "189"
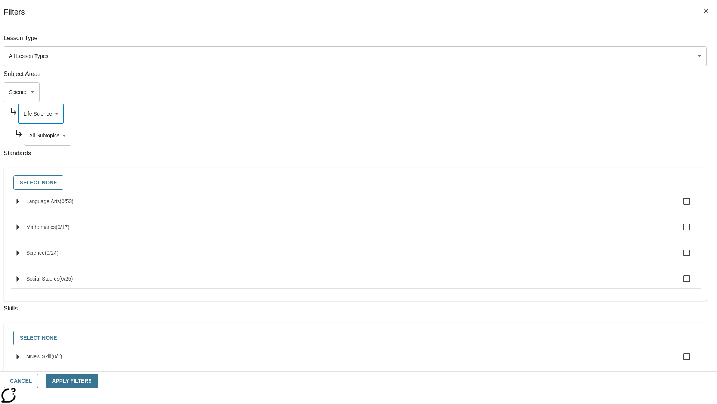
click at [548, 135] on body "Skip to main content NJ Edition EN Grade 3 2025 Auto Grade 3 Search 0 Tauto Das…" at bounding box center [358, 231] width 711 height 412
click at [545, 114] on body "Skip to main content NJ Edition EN Grade 3 2025 Auto Grade 3 Search 0 Tauto Das…" at bounding box center [358, 231] width 711 height 412
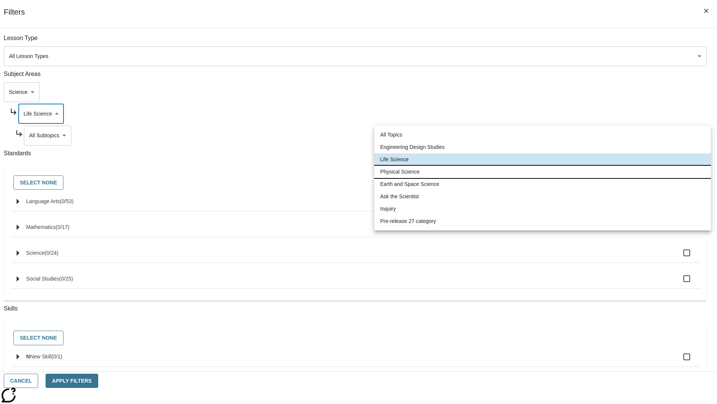
click at [543, 171] on li "Physical Science" at bounding box center [542, 172] width 337 height 12
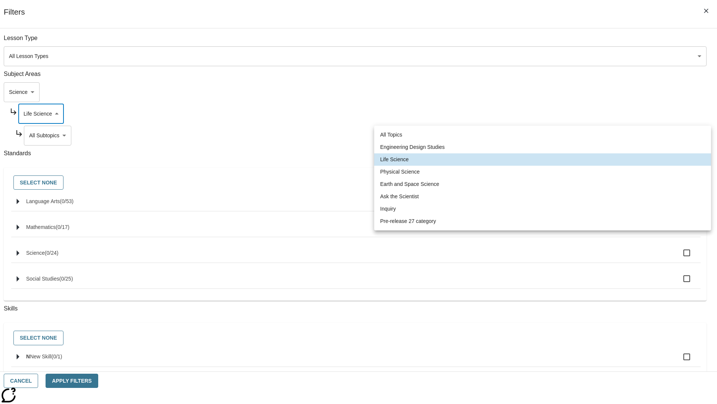
type input "190"
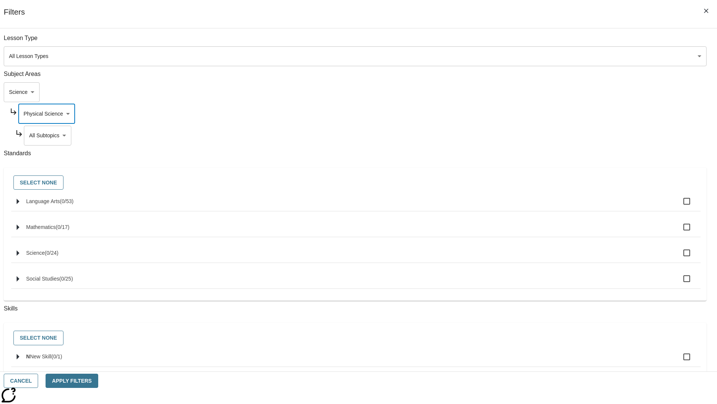
click at [548, 135] on body "Skip to main content NJ Edition EN Grade 3 2025 Auto Grade 3 Search 0 Tauto Das…" at bounding box center [358, 231] width 711 height 412
click at [545, 114] on body "Skip to main content NJ Edition EN Grade 3 2025 Auto Grade 3 Search 0 Tauto Das…" at bounding box center [358, 231] width 711 height 412
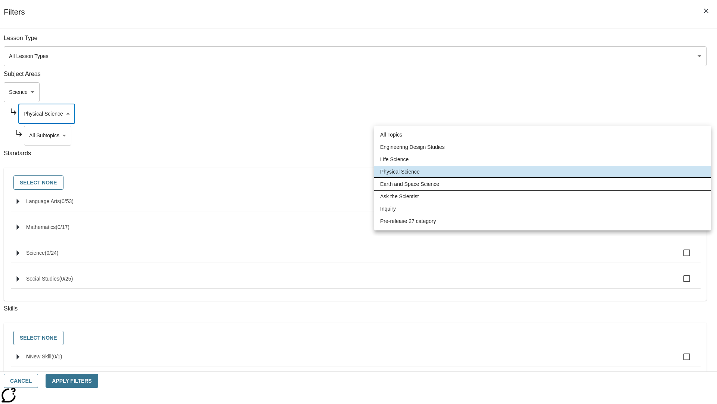
click at [543, 184] on li "Earth and Space Science" at bounding box center [542, 184] width 337 height 12
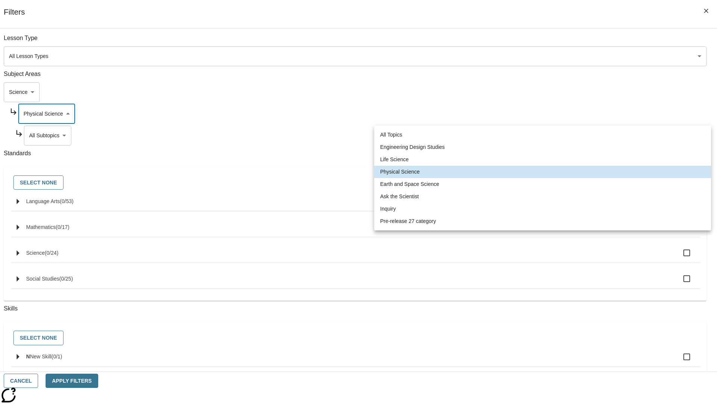
type input "192"
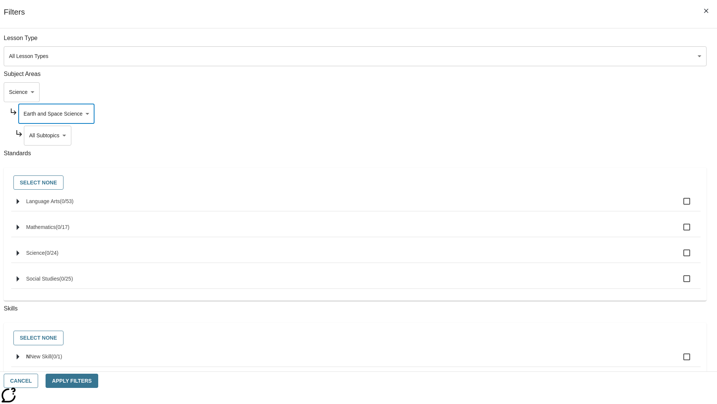
click at [548, 42] on body "Skip to main content NJ Edition EN Grade 3 2025 Auto Grade 3 Search 0 Tauto Das…" at bounding box center [358, 231] width 711 height 412
click at [545, 42] on body "Skip to main content NJ Edition EN Grade 3 2025 Auto Grade 3 Search 0 Tauto Das…" at bounding box center [358, 231] width 711 height 412
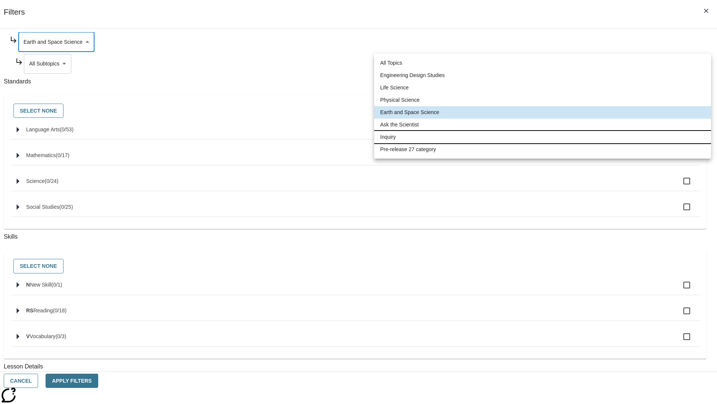
click at [543, 137] on li "Inquiry" at bounding box center [542, 137] width 337 height 12
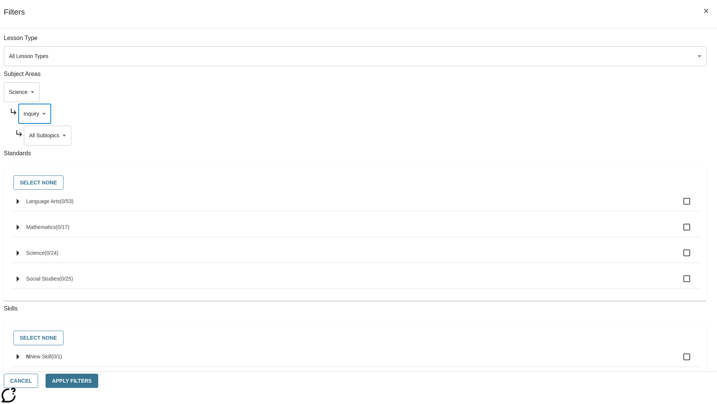
click at [548, 42] on body "Skip to main content NJ Edition EN Grade 3 2025 Auto Grade 3 Search 0 Tauto Das…" at bounding box center [358, 231] width 711 height 412
click at [545, 114] on body "Skip to main content NJ Edition EN Grade 3 2025 Auto Grade 3 Search 0 Tauto Das…" at bounding box center [358, 231] width 711 height 412
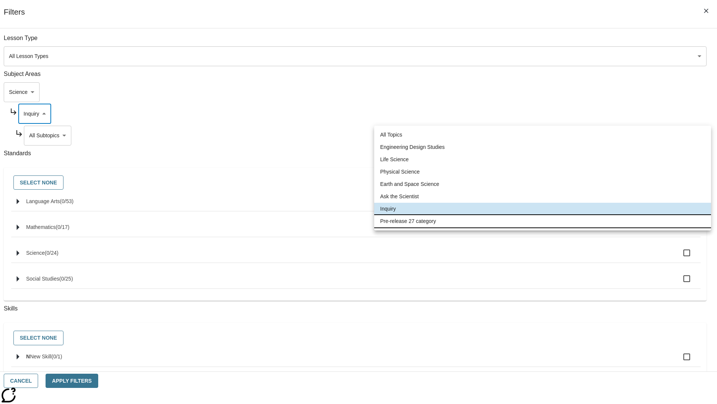
click at [543, 221] on li "Pre-release 27 category" at bounding box center [542, 221] width 337 height 12
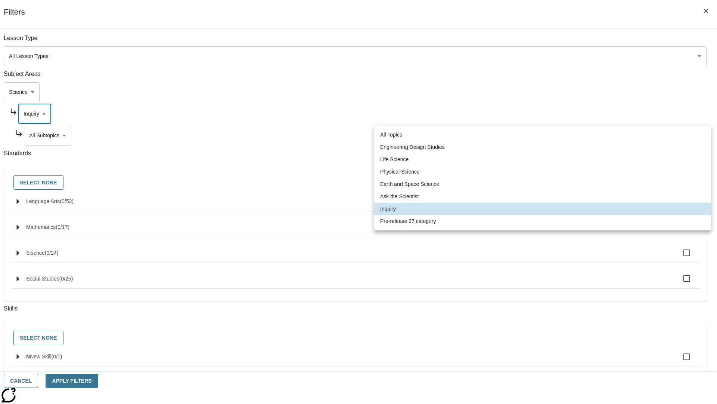
type input "271"
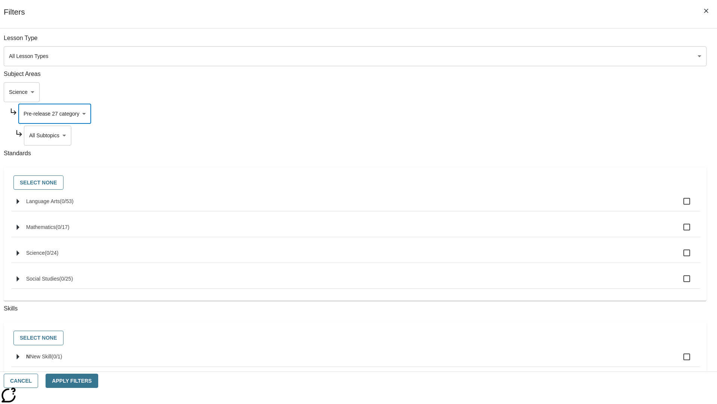
click at [548, 42] on body "Skip to main content NJ Edition EN Grade 3 2025 Auto Grade 3 Search 0 Tauto Das…" at bounding box center [358, 231] width 711 height 412
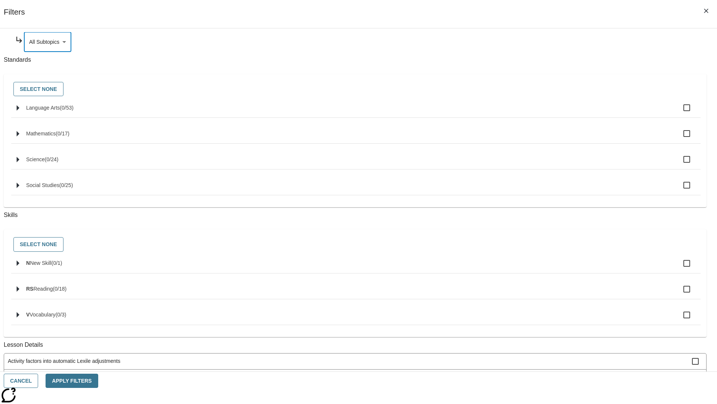
click at [538, 92] on body "Skip to main content NJ Edition EN Grade 3 2025 Auto Grade 3 Search 0 Tauto Das…" at bounding box center [358, 231] width 711 height 412
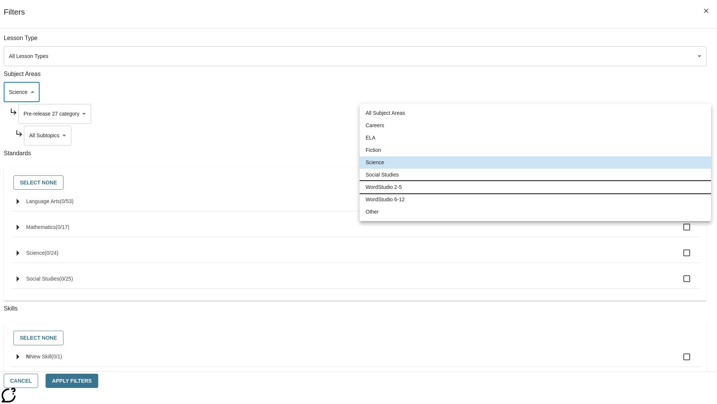
click at [535, 187] on li "WordStudio 2-5" at bounding box center [536, 187] width 352 height 12
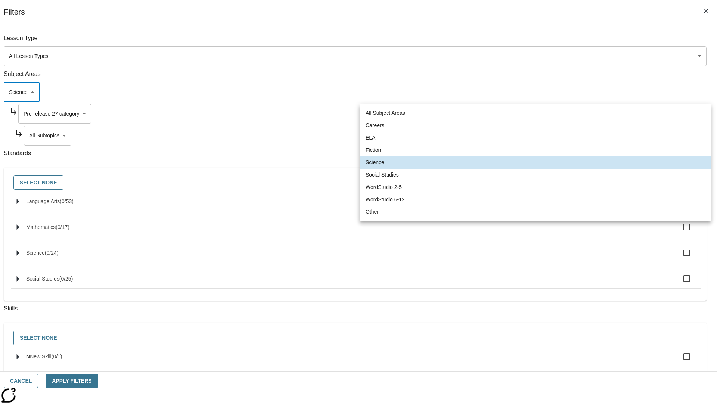
type input "6"
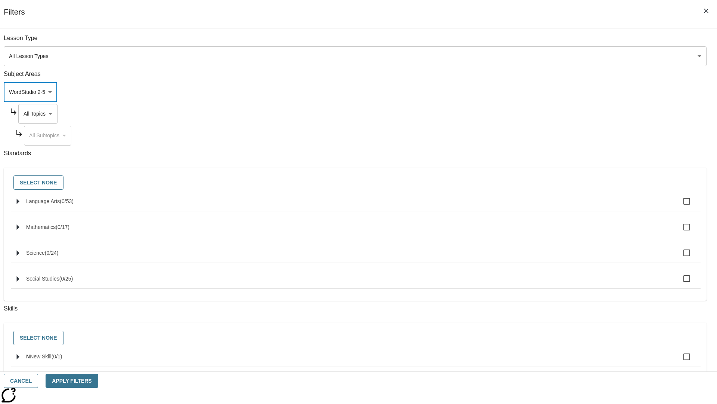
click at [545, 42] on body "Skip to main content NJ Edition EN Grade 3 2025 Auto Grade 3 Search 0 Tauto Das…" at bounding box center [358, 231] width 711 height 412
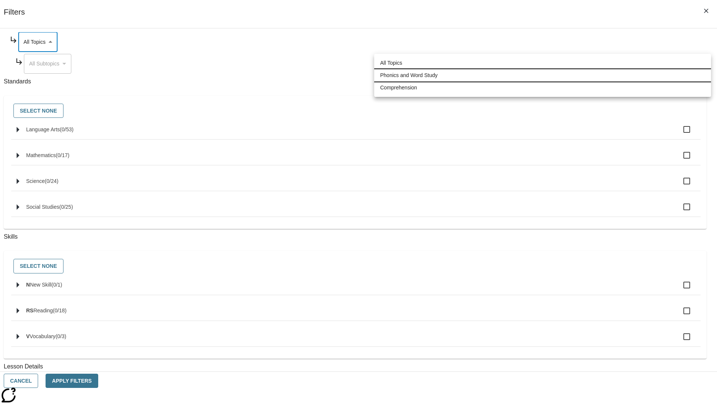
click at [543, 75] on li "Phonics and Word Study" at bounding box center [542, 75] width 337 height 12
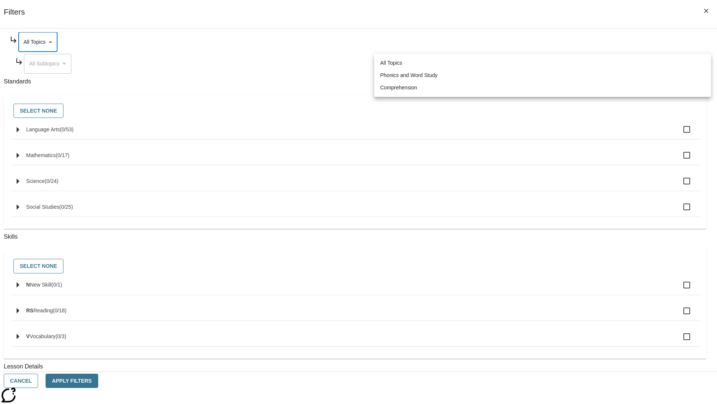
type input "249"
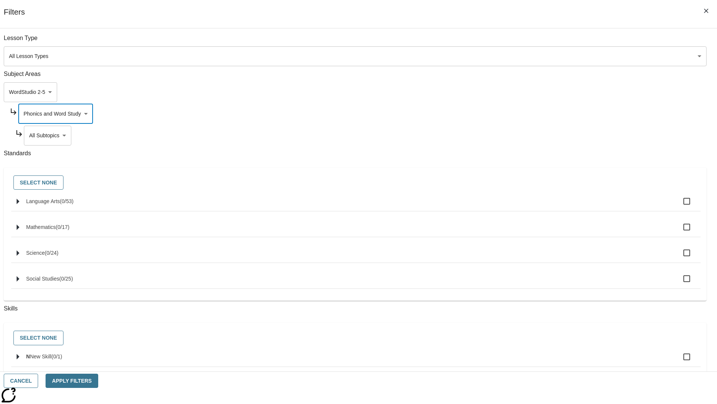
click at [548, 42] on body "Skip to main content NJ Edition EN Grade 3 2025 Auto Grade 3 Search 0 Tauto Das…" at bounding box center [358, 231] width 711 height 412
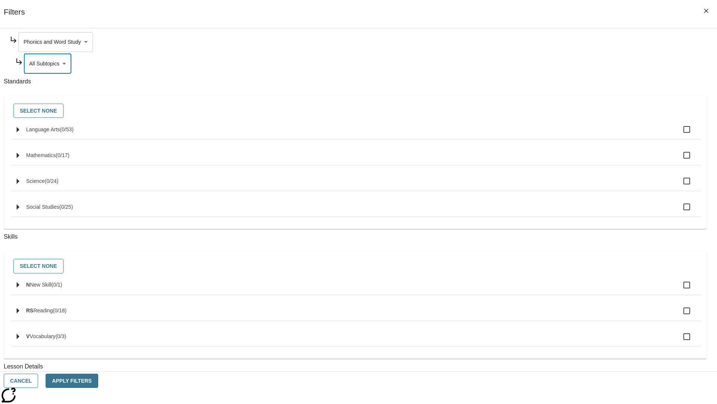
click at [545, 42] on body "Skip to main content NJ Edition EN Grade 3 2025 Auto Grade 3 Search 0 Tauto Das…" at bounding box center [358, 231] width 711 height 412
